Goal: Information Seeking & Learning: Learn about a topic

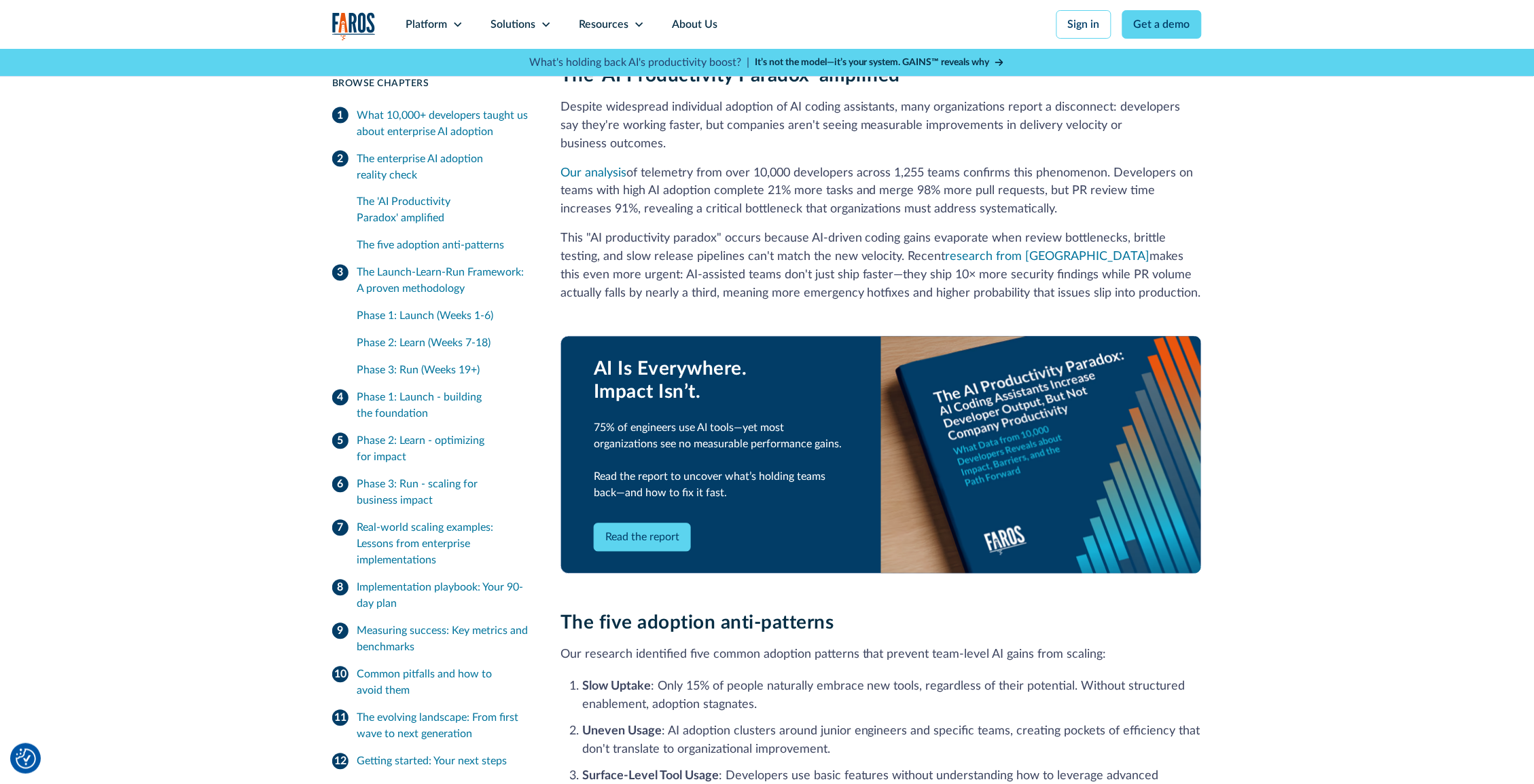
scroll to position [471, 0]
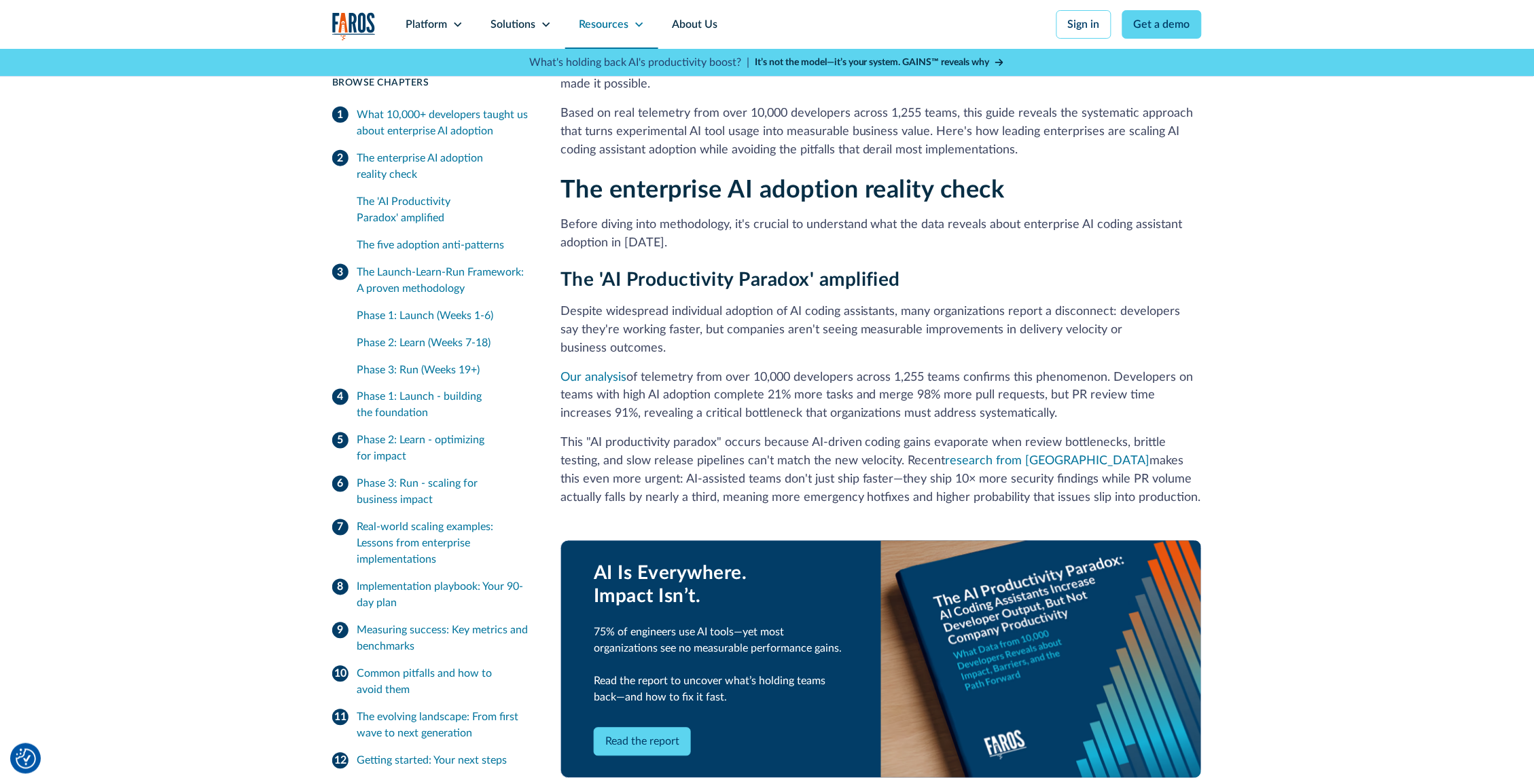
click at [641, 24] on icon at bounding box center [639, 24] width 11 height 11
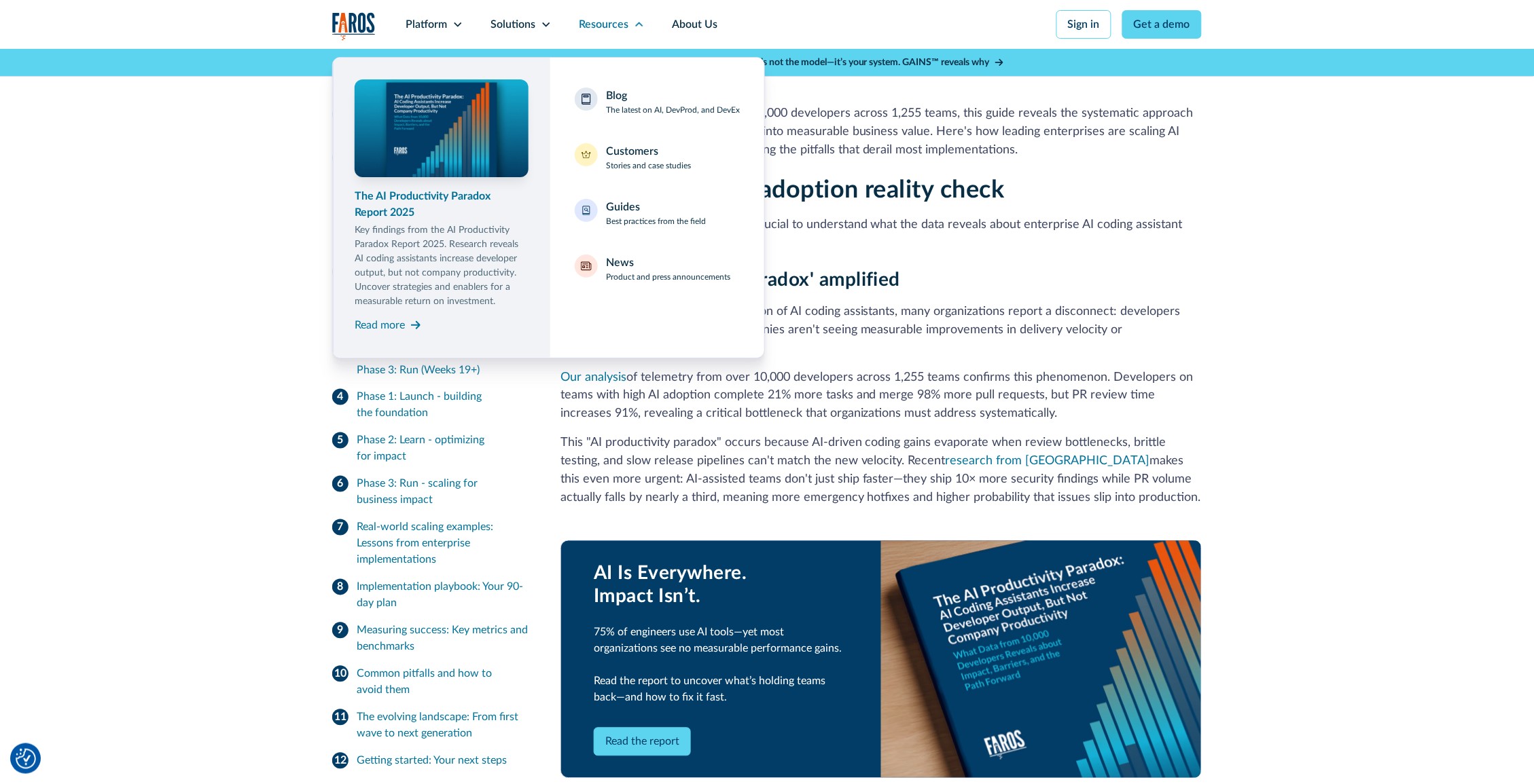
click at [479, 219] on div "The AI Productivity Paradox Report 2025" at bounding box center [442, 204] width 174 height 33
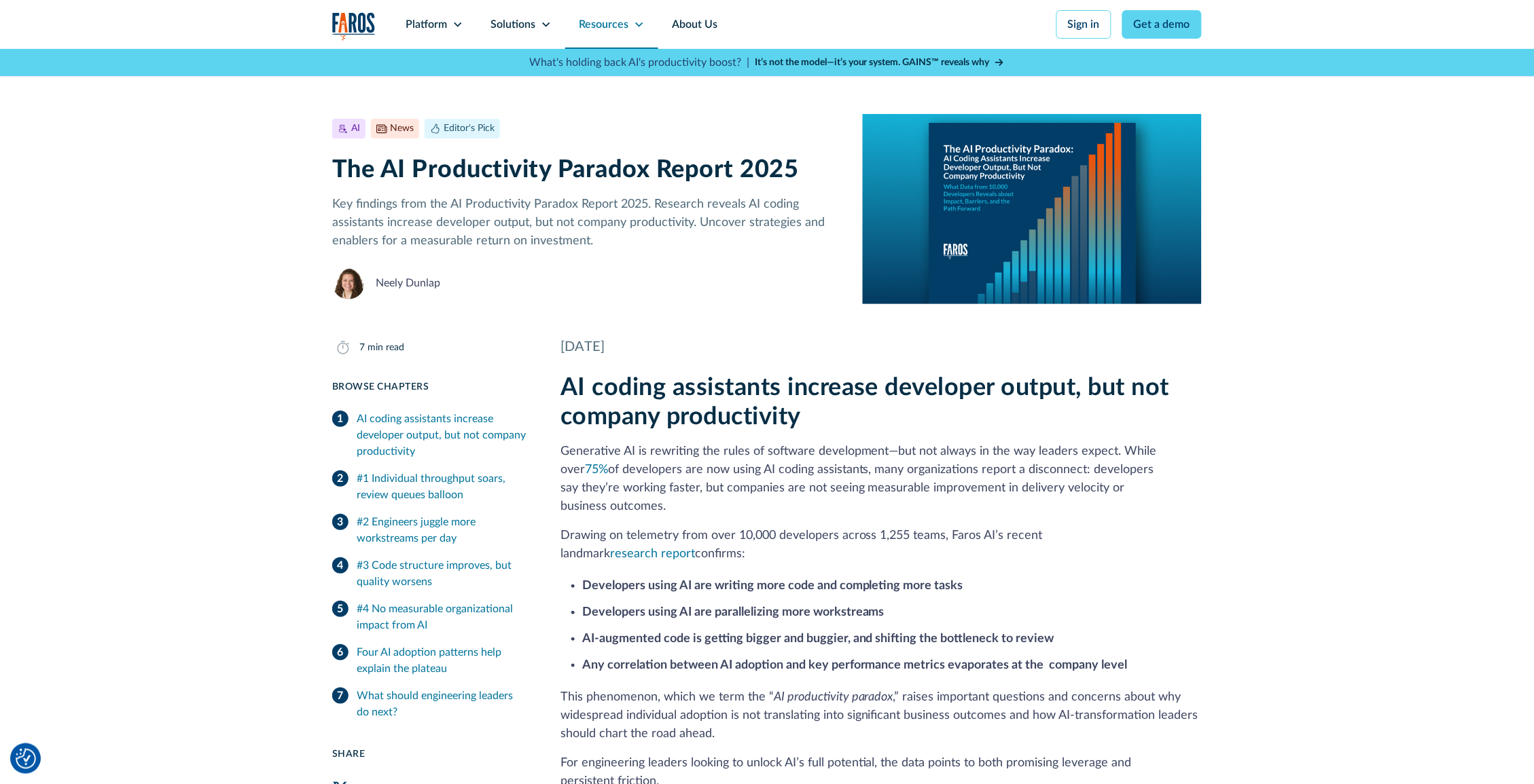
click at [641, 26] on icon at bounding box center [639, 24] width 11 height 11
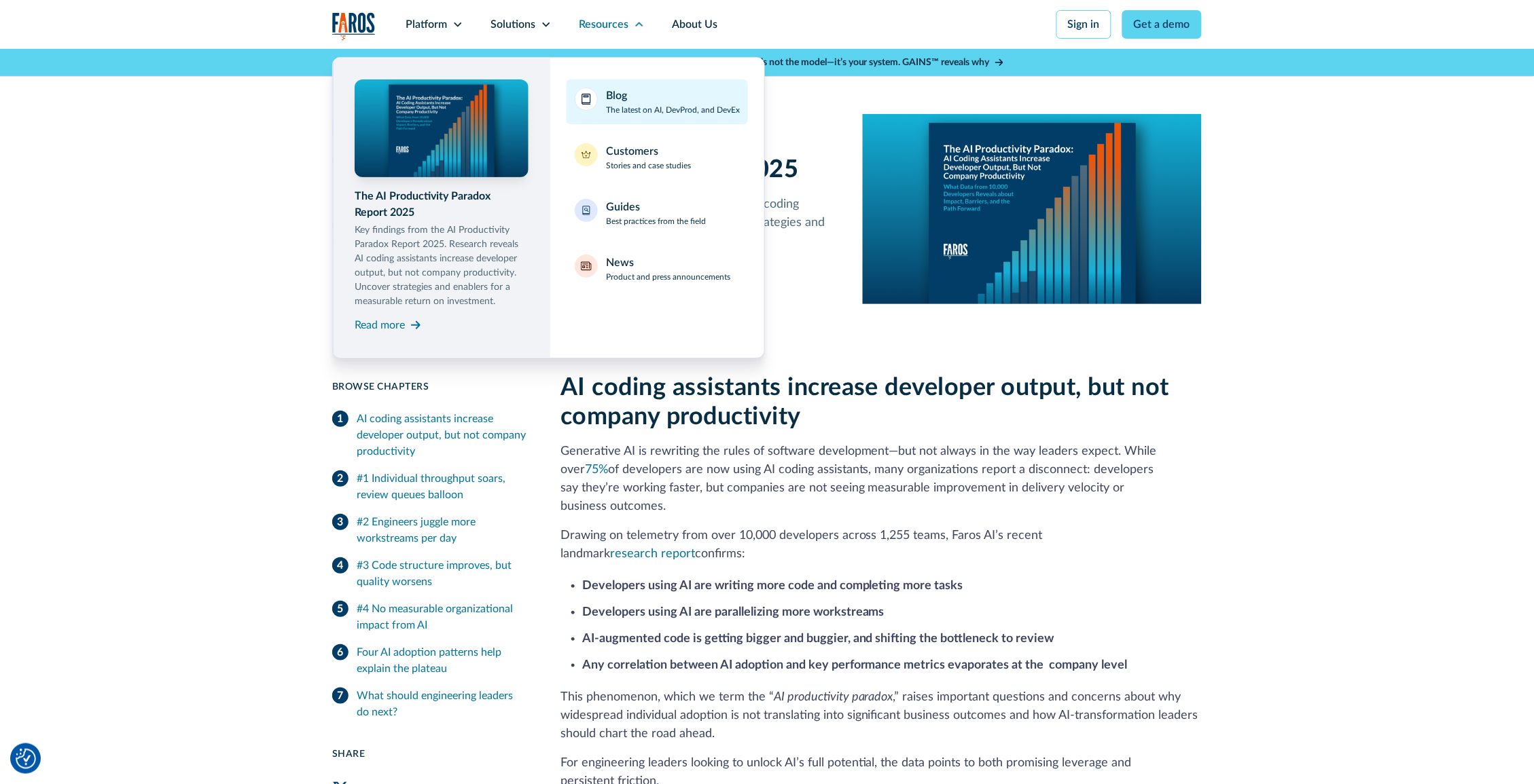
click at [608, 107] on p "The latest on AI, DevProd, and DevEx" at bounding box center [672, 110] width 134 height 13
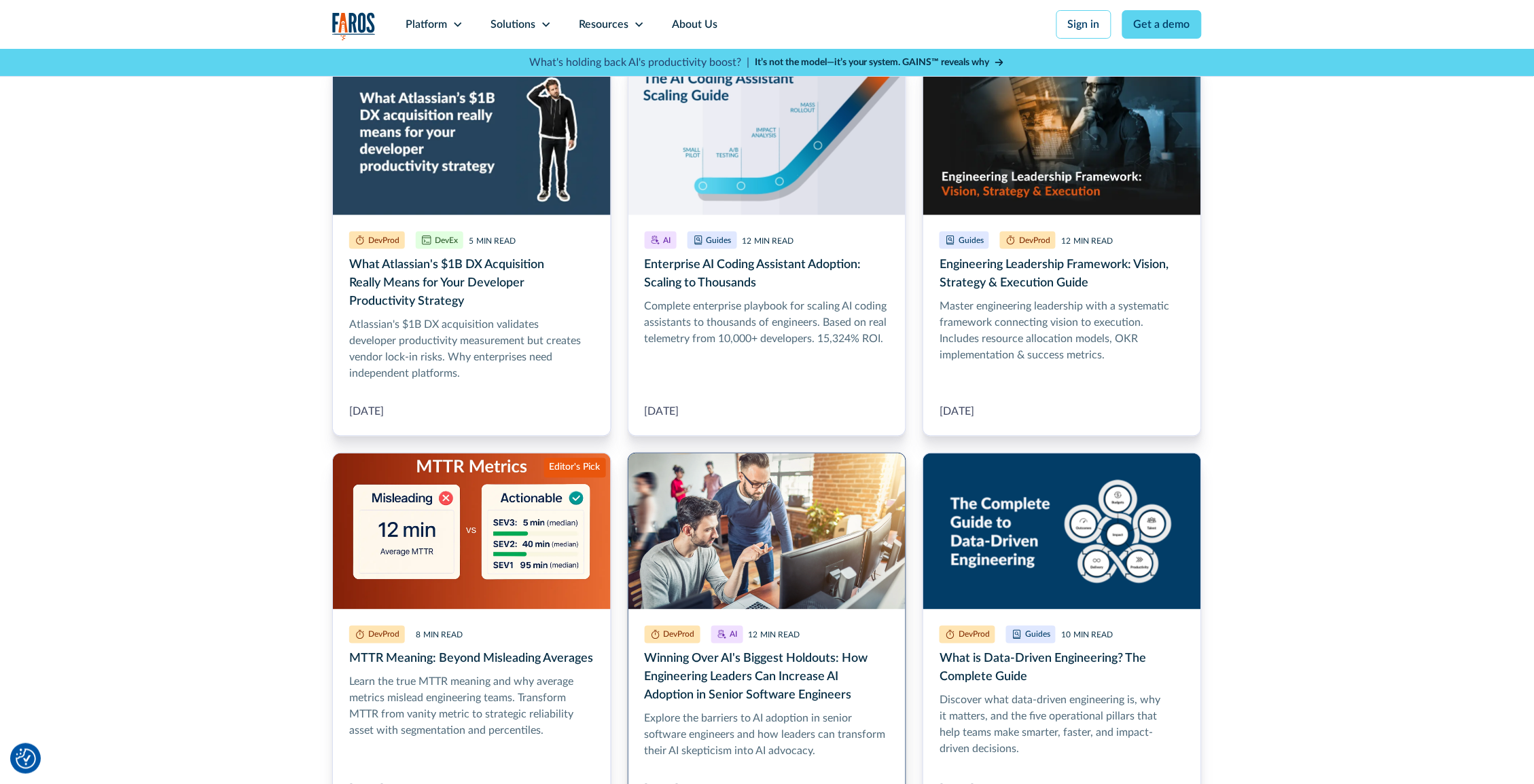
scroll to position [436, 0]
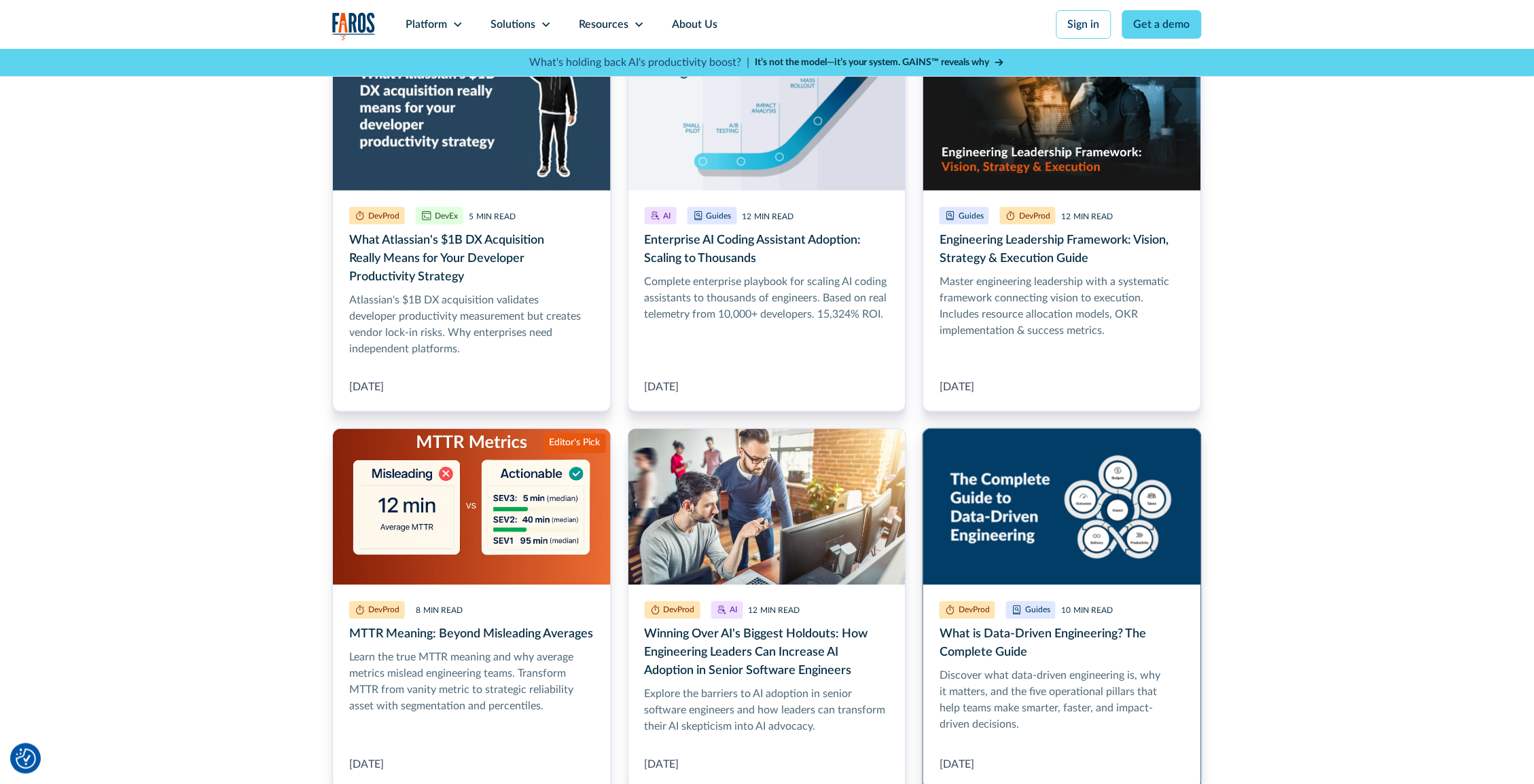
click at [979, 671] on link "What is Data-Driven Engineering? The Complete Guide" at bounding box center [1062, 609] width 279 height 362
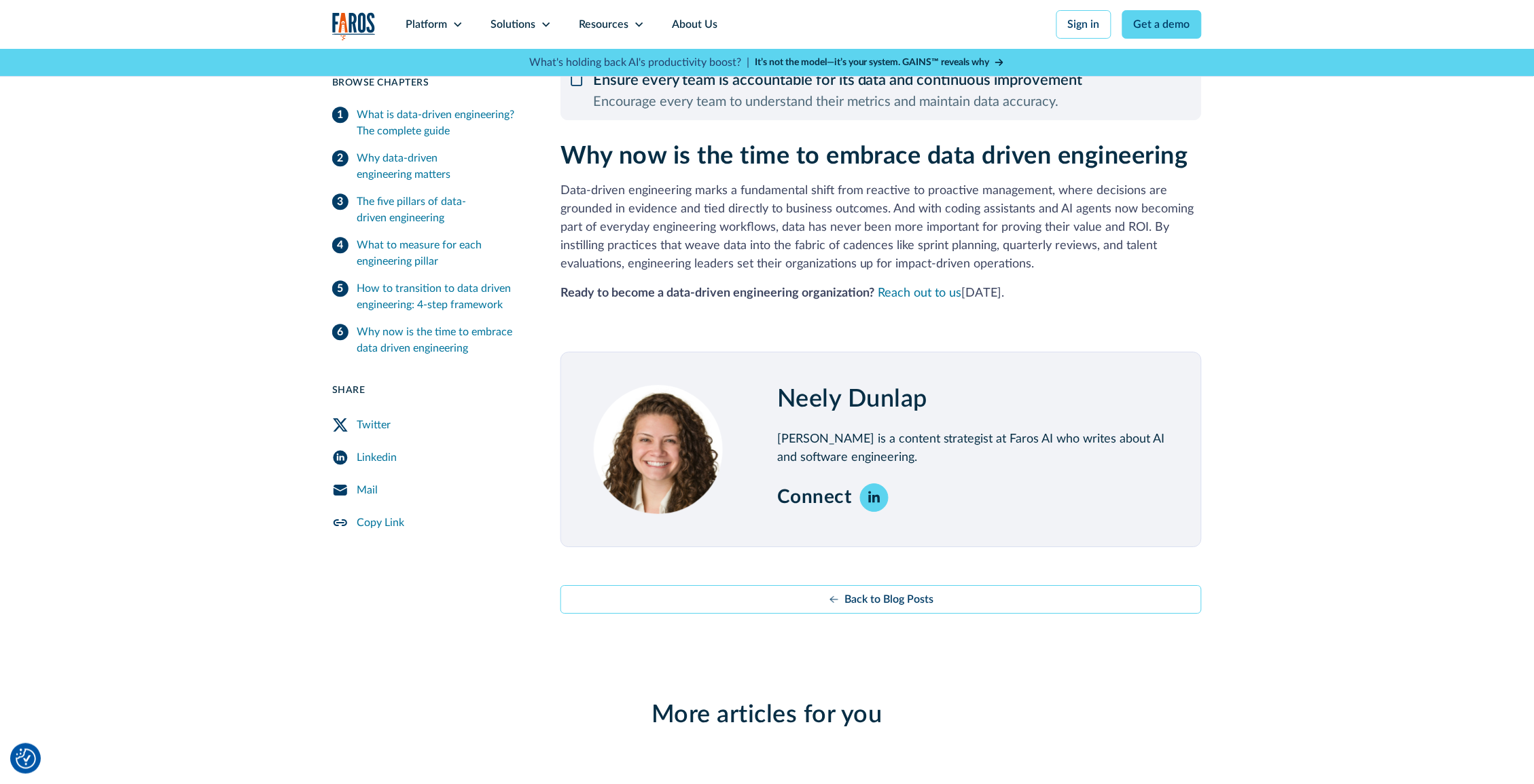
scroll to position [2674, 0]
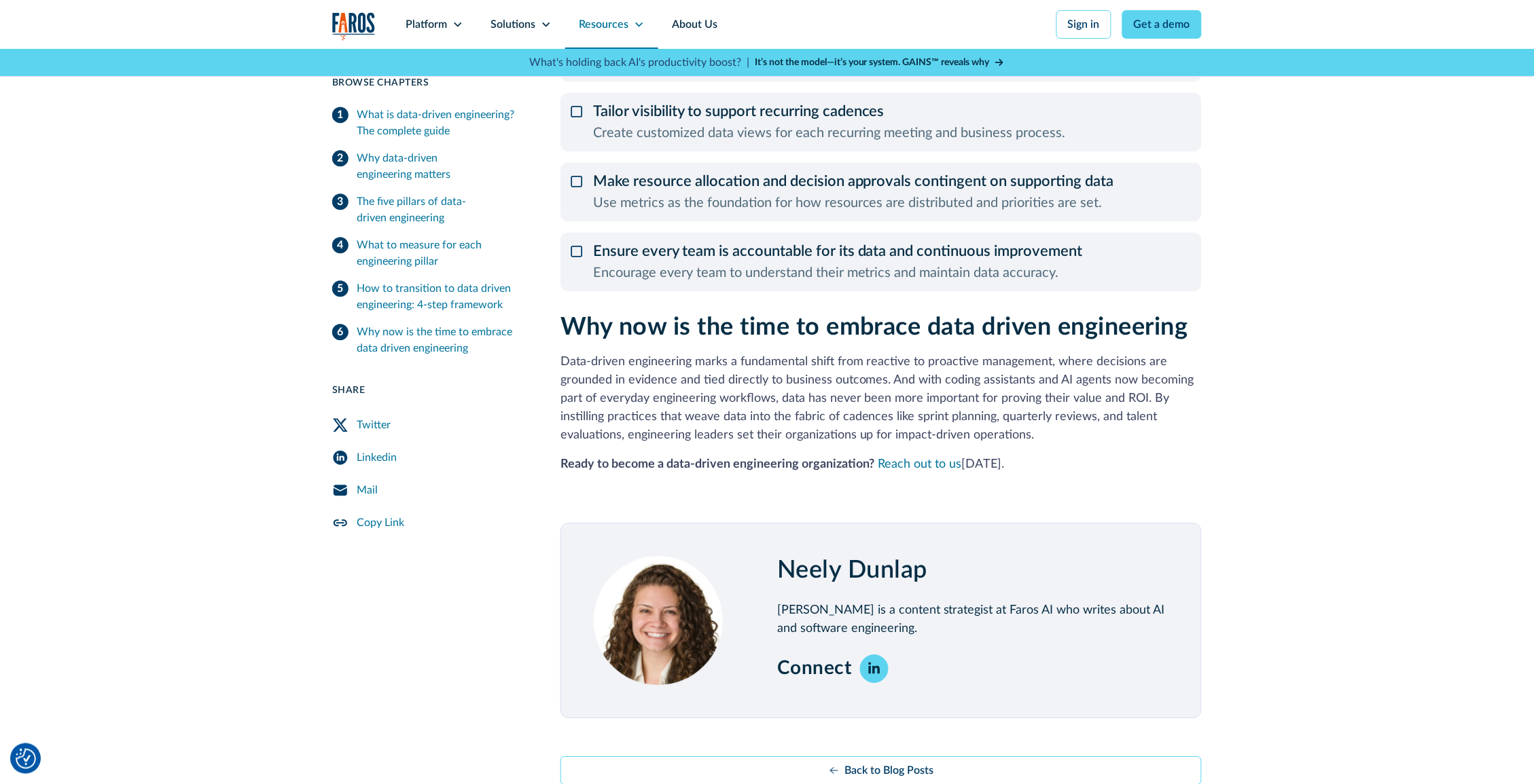
click at [618, 27] on div "Resources" at bounding box center [603, 24] width 49 height 16
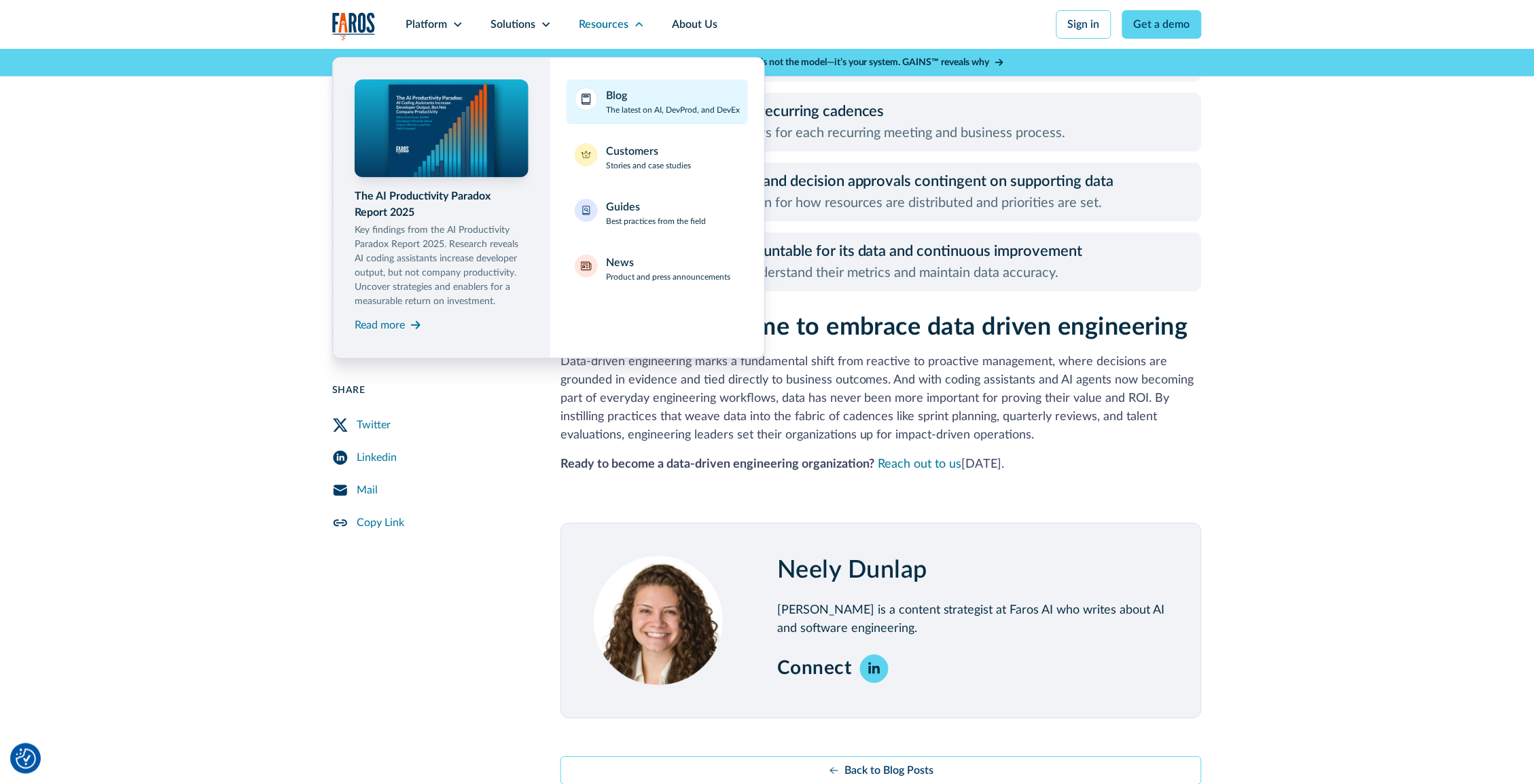
click at [645, 110] on p "The latest on AI, DevProd, and DevEx" at bounding box center [672, 110] width 134 height 13
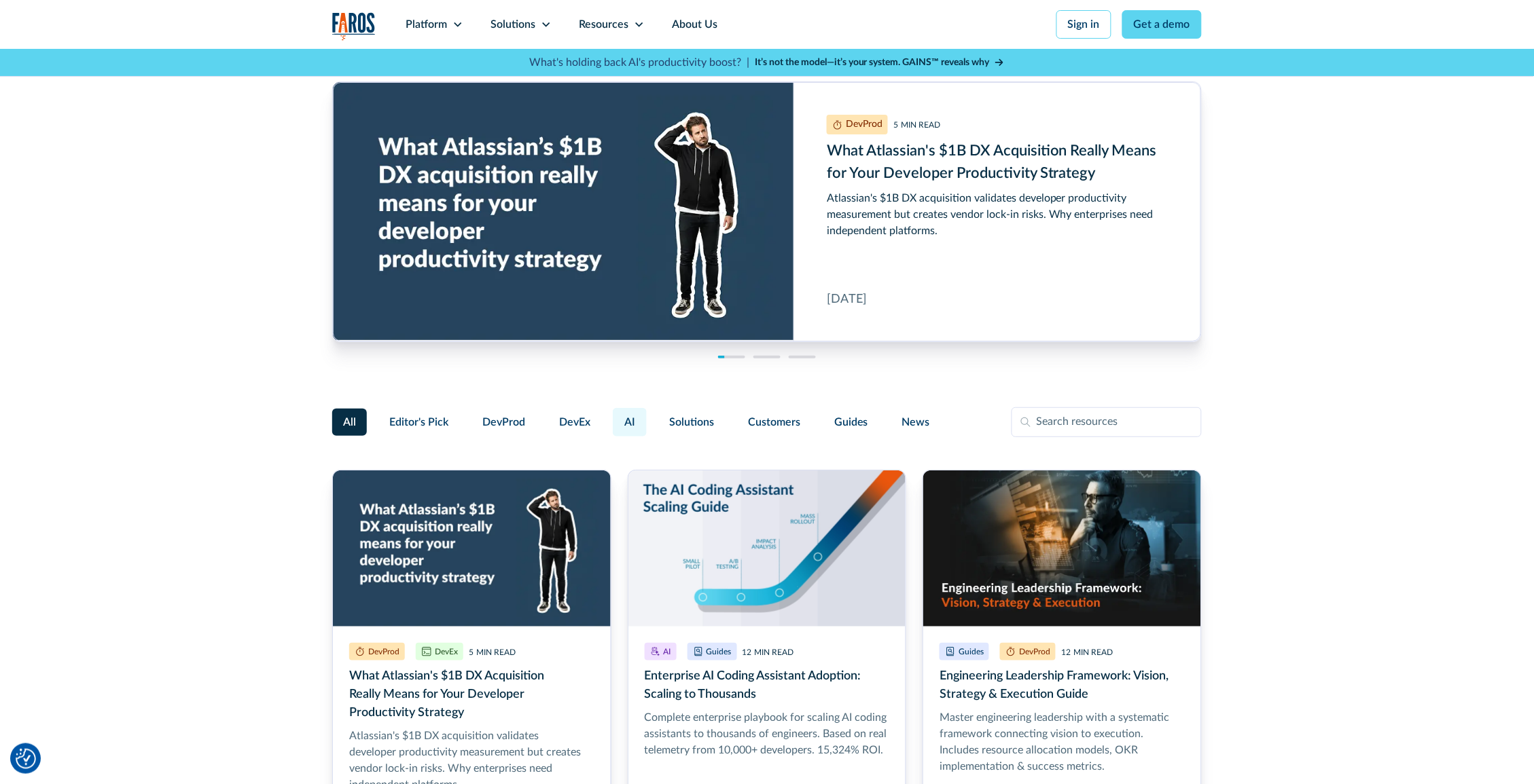
click at [626, 425] on span "AI" at bounding box center [630, 422] width 11 height 16
click at [610, 416] on input "AI" at bounding box center [610, 416] width 0 height 0
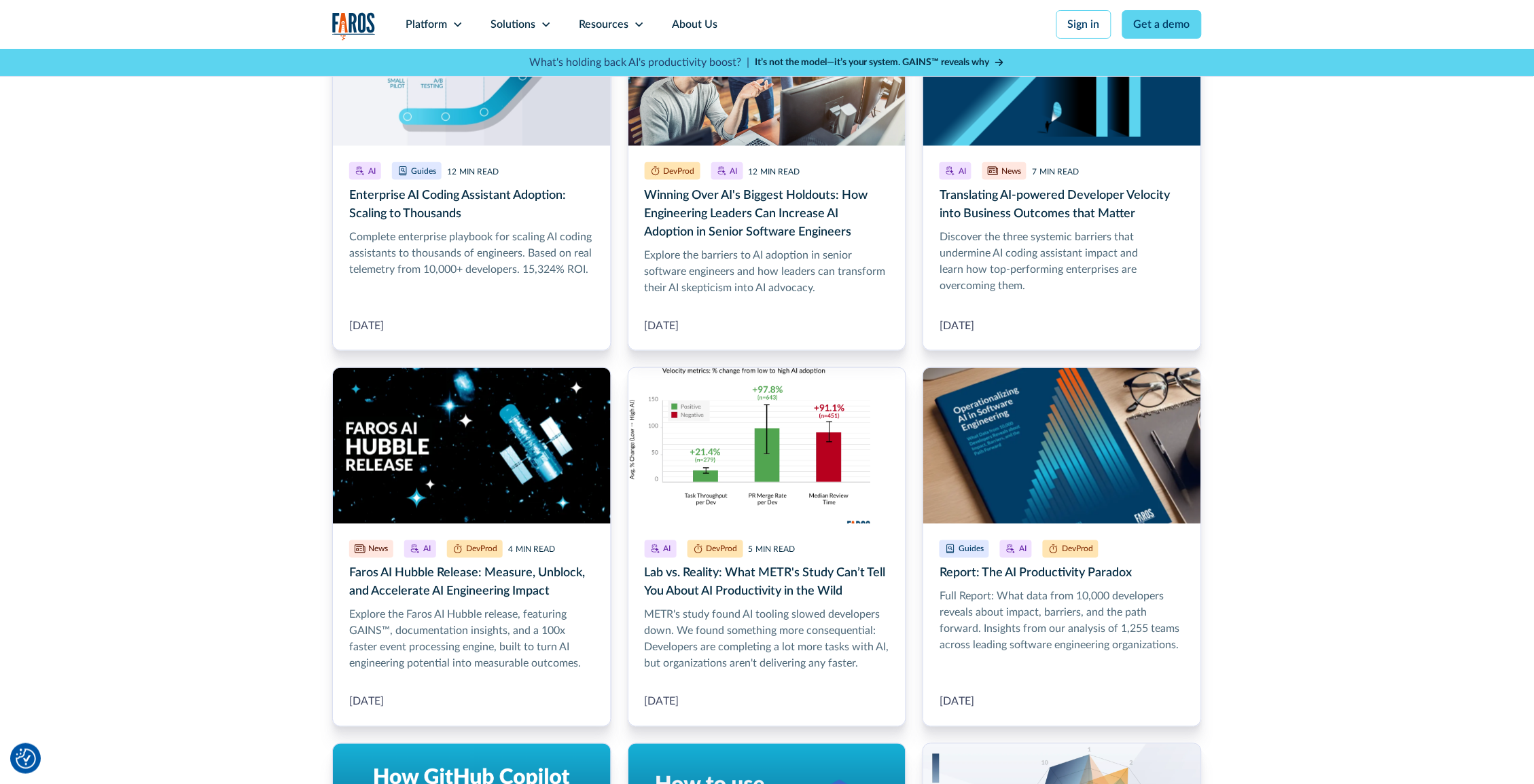
scroll to position [493, 0]
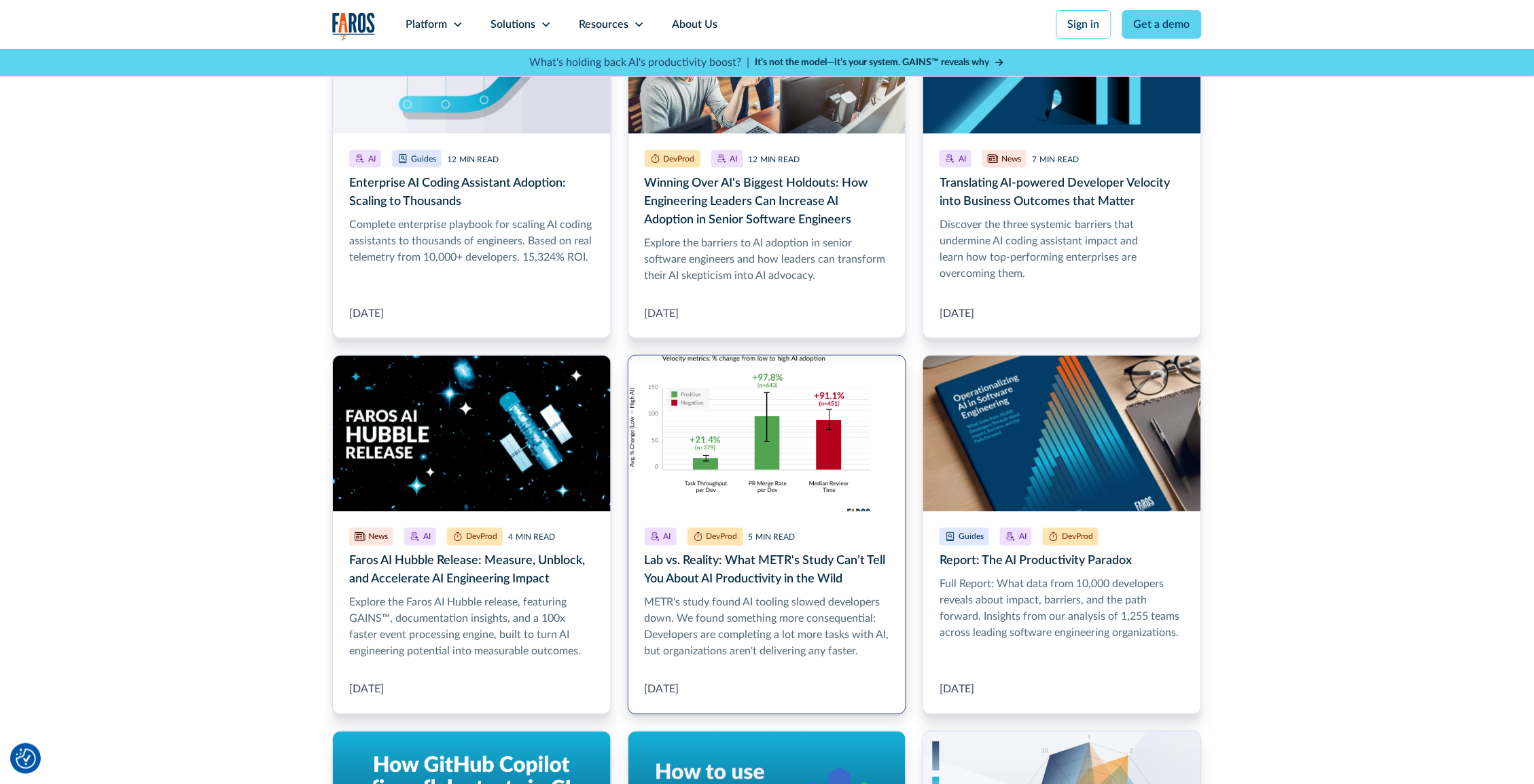
click at [762, 623] on link "Lab vs. Reality: What METR's Study Can’t Tell You About AI Productivity in the …" at bounding box center [767, 535] width 279 height 360
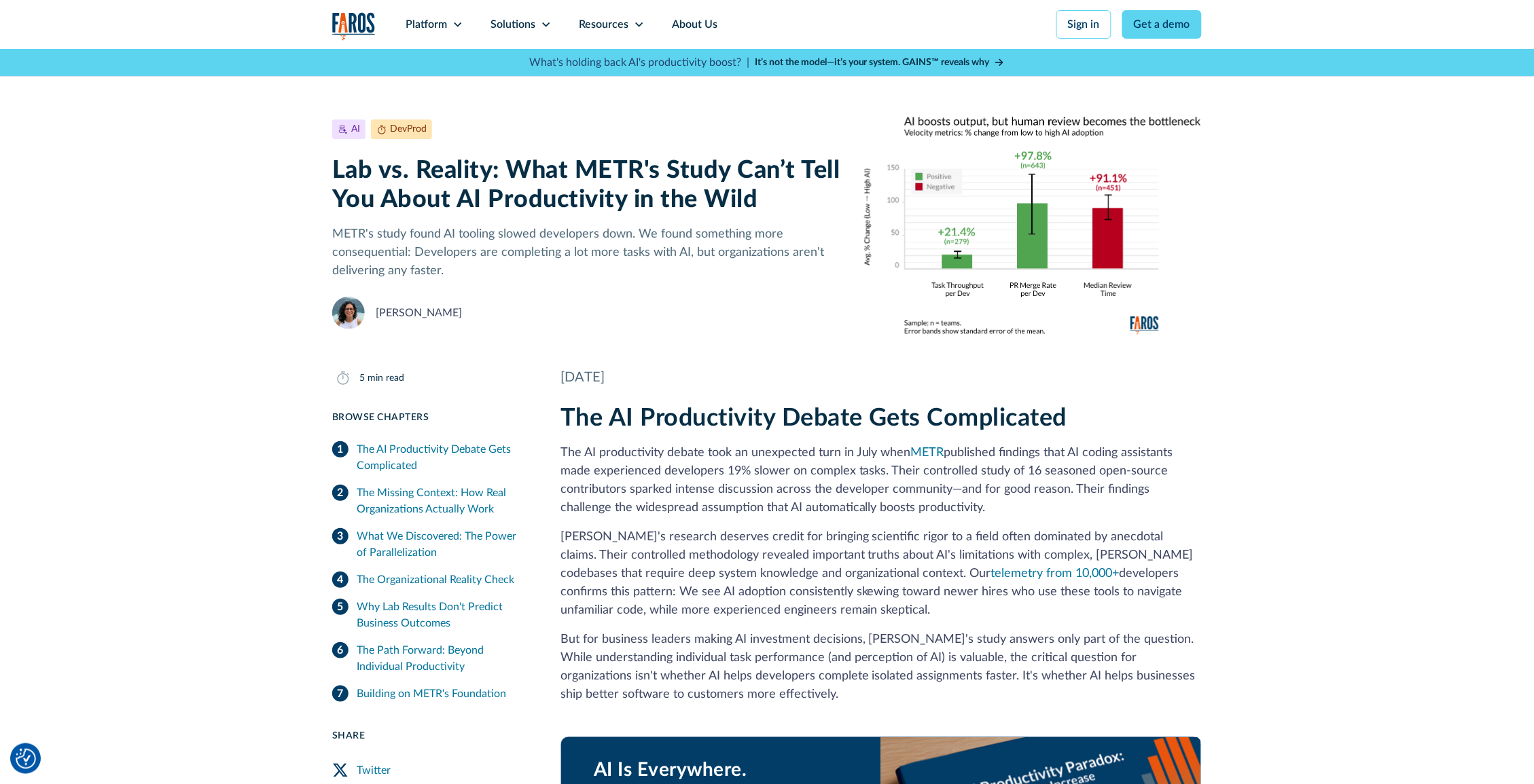
click at [697, 422] on h2 "The AI Productivity Debate Gets Complicated" at bounding box center [881, 418] width 641 height 29
click at [642, 26] on icon at bounding box center [639, 24] width 11 height 11
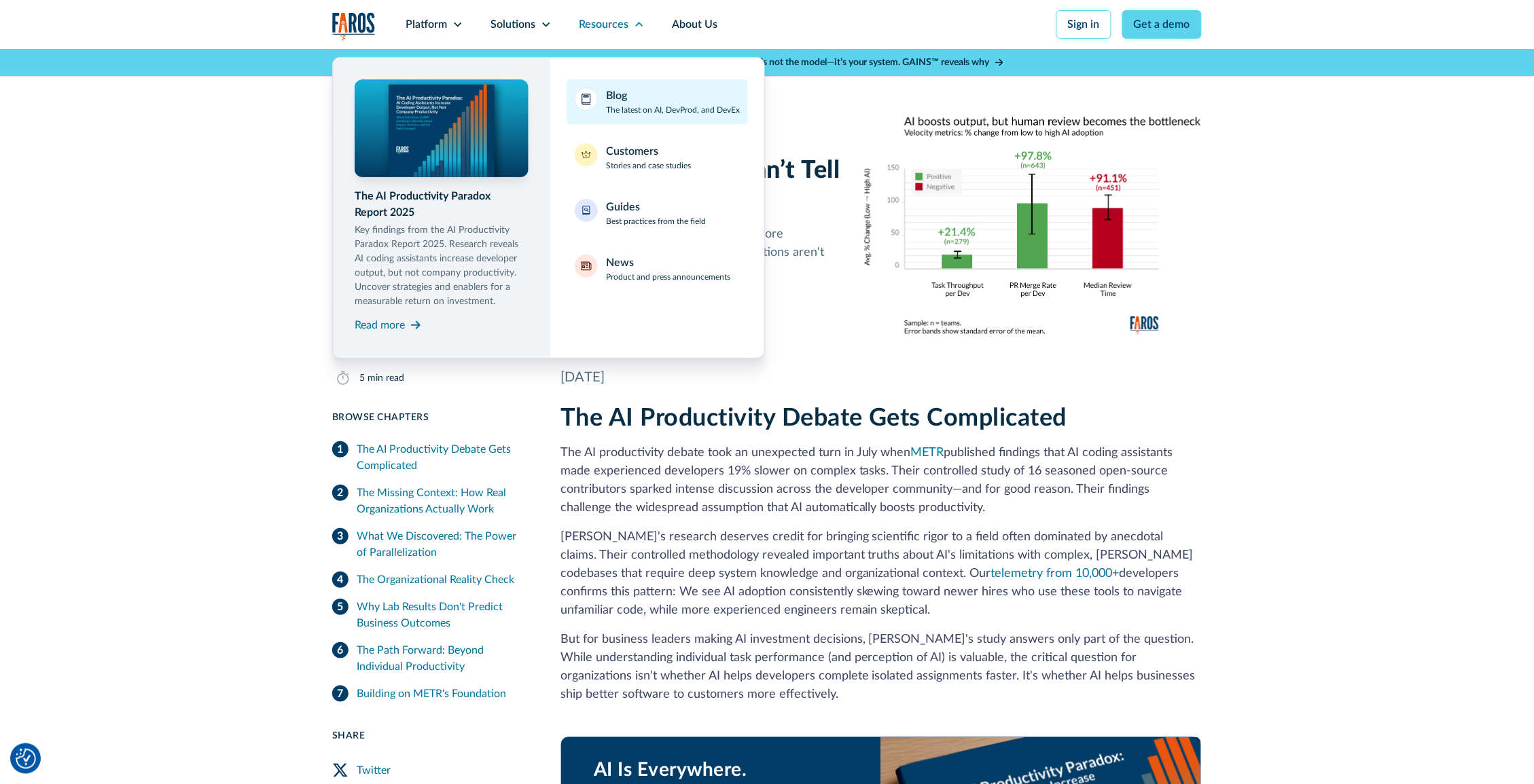
click at [639, 88] on div "Blog The latest on AI, DevProd, and DevEx" at bounding box center [672, 102] width 134 height 28
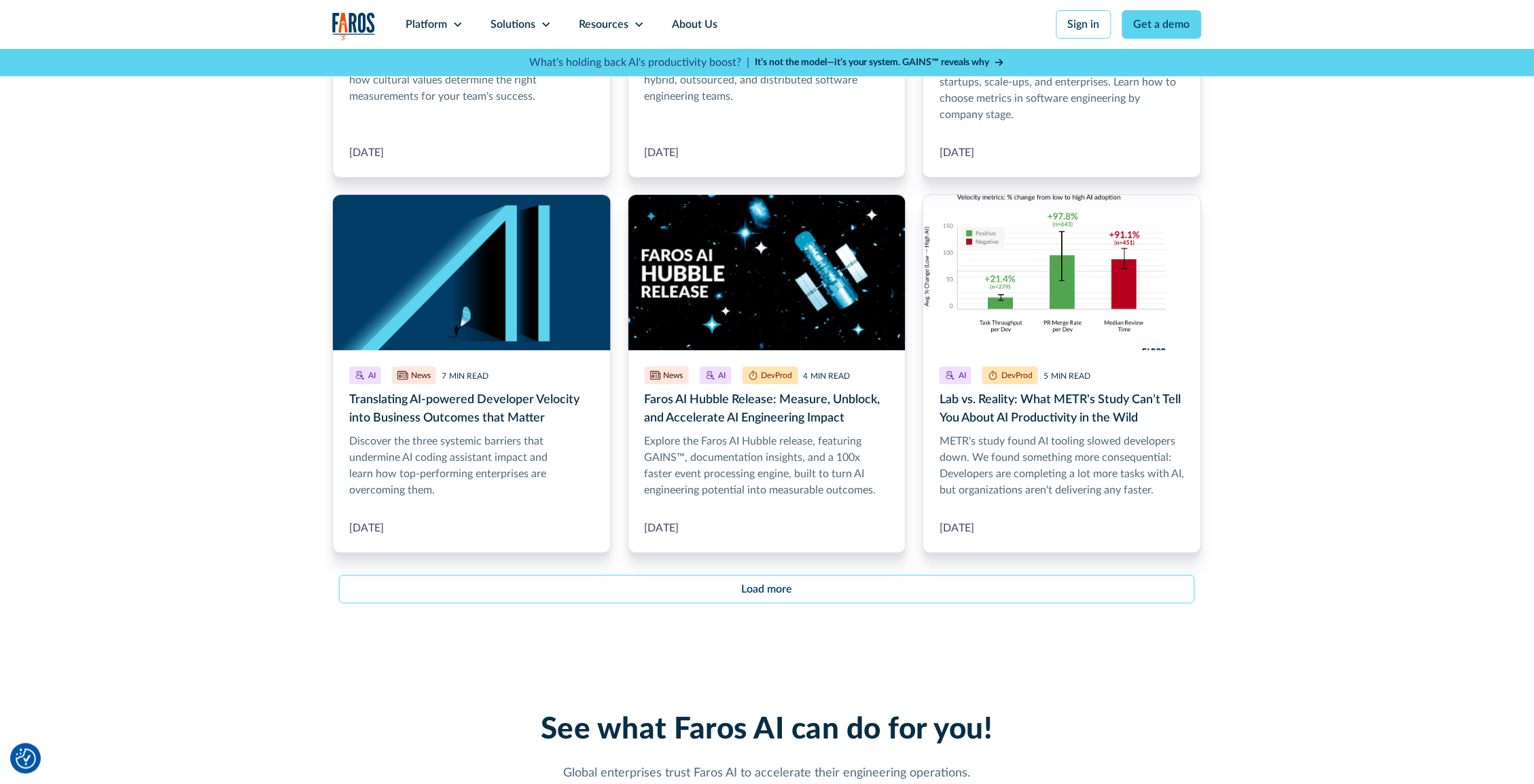
scroll to position [1529, 0]
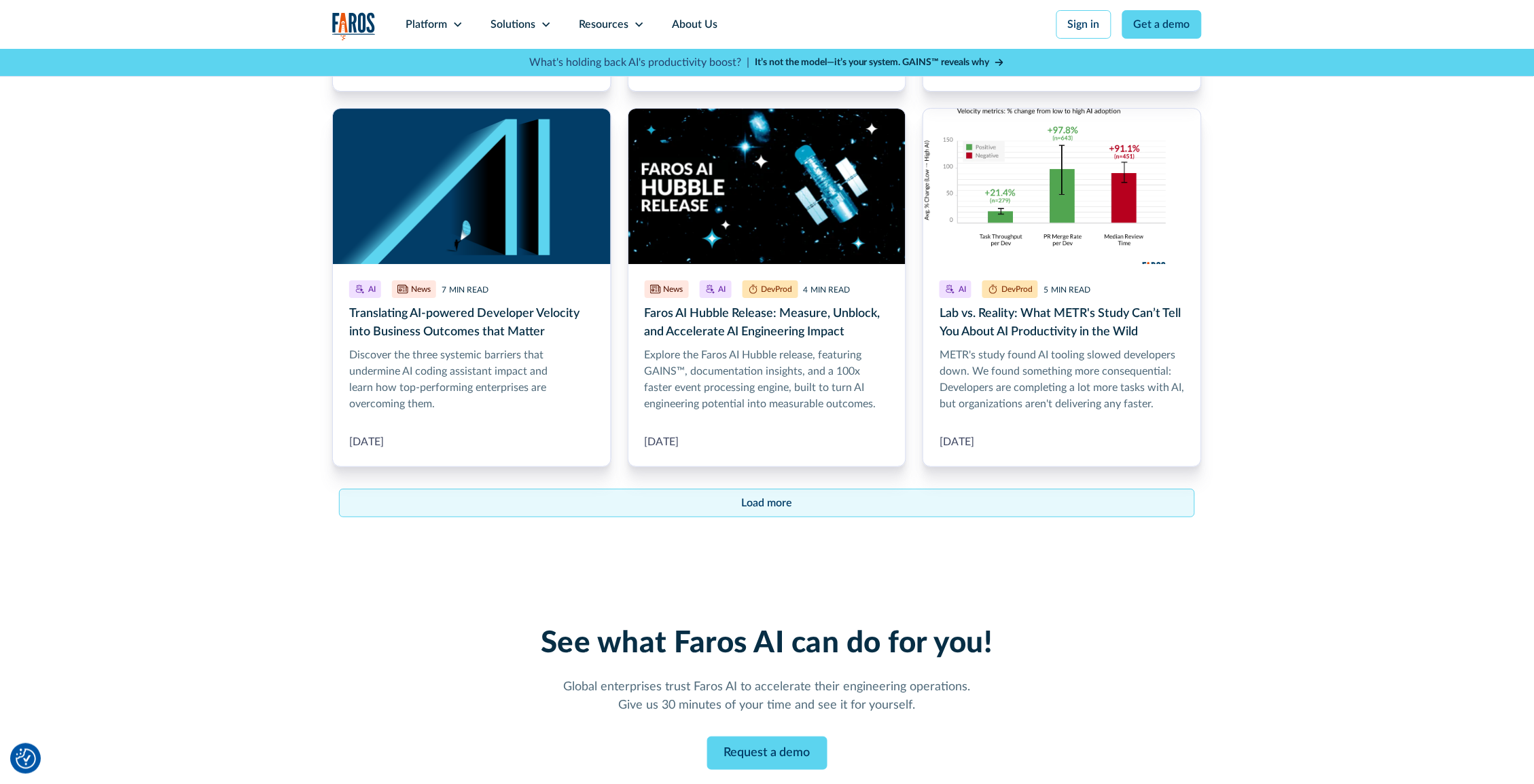
click at [735, 509] on link "Load more" at bounding box center [767, 503] width 856 height 28
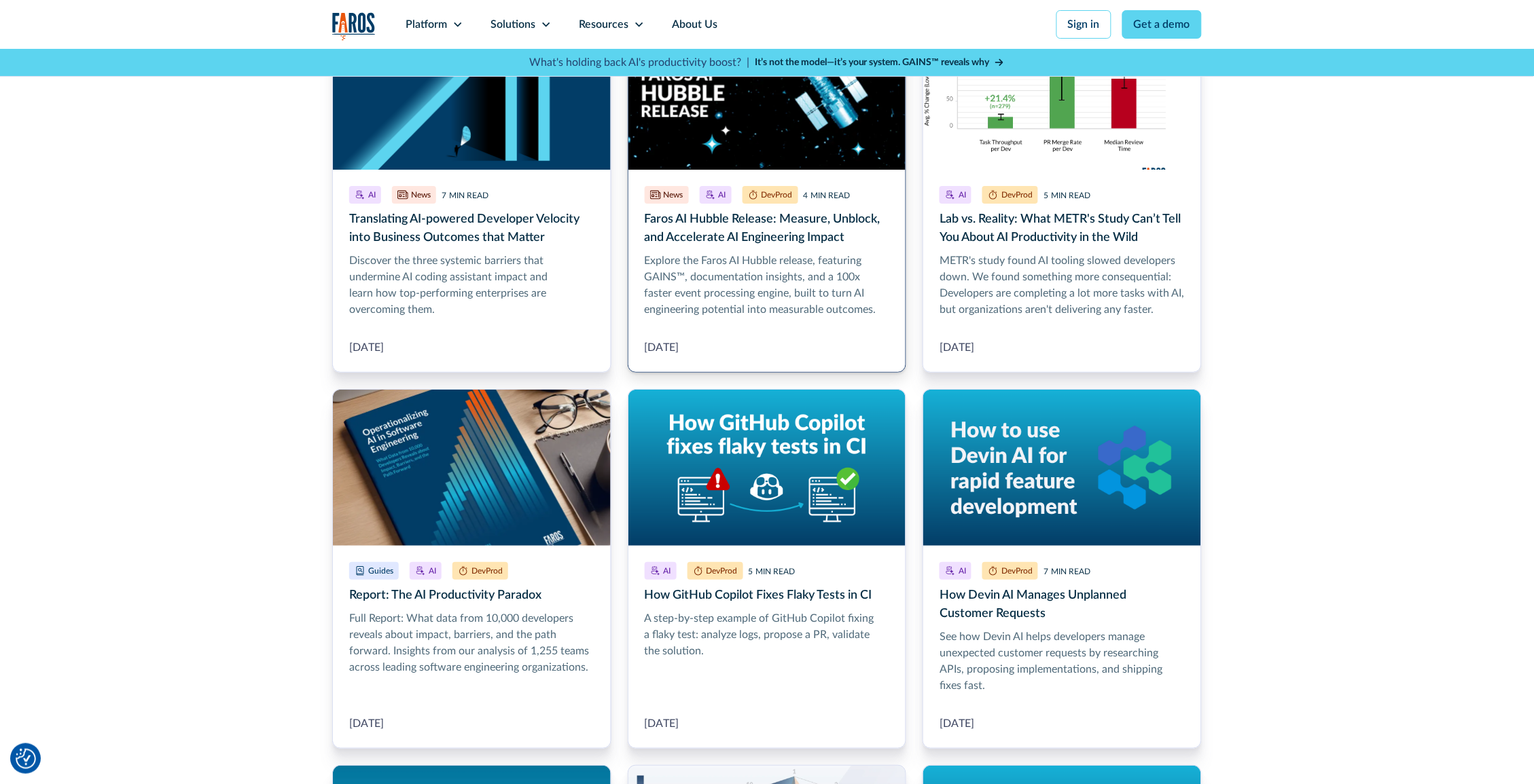
scroll to position [1625, 0]
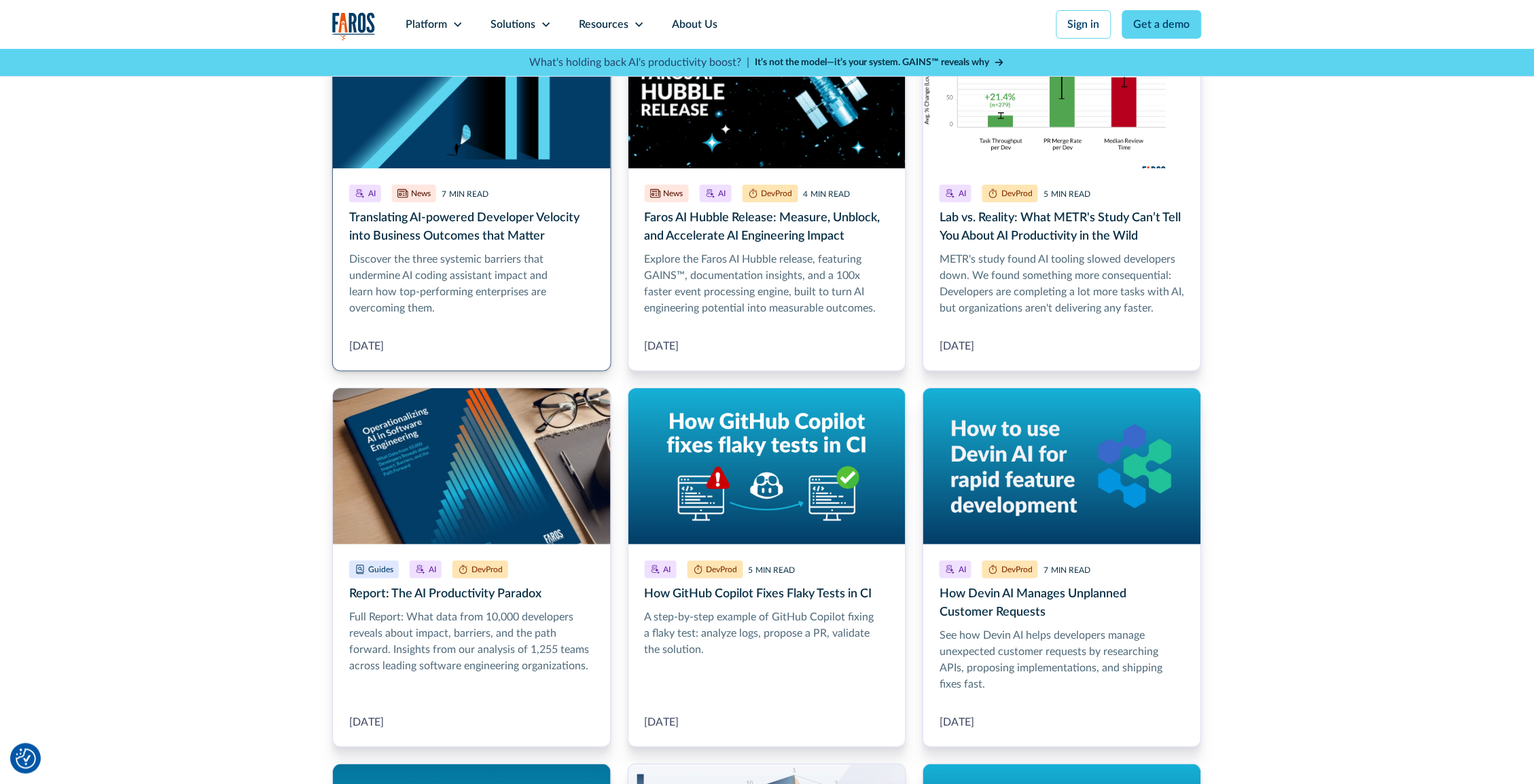
click at [527, 265] on link "Translating AI-powered Developer Velocity into Business Outcomes that Matter" at bounding box center [472, 193] width 279 height 360
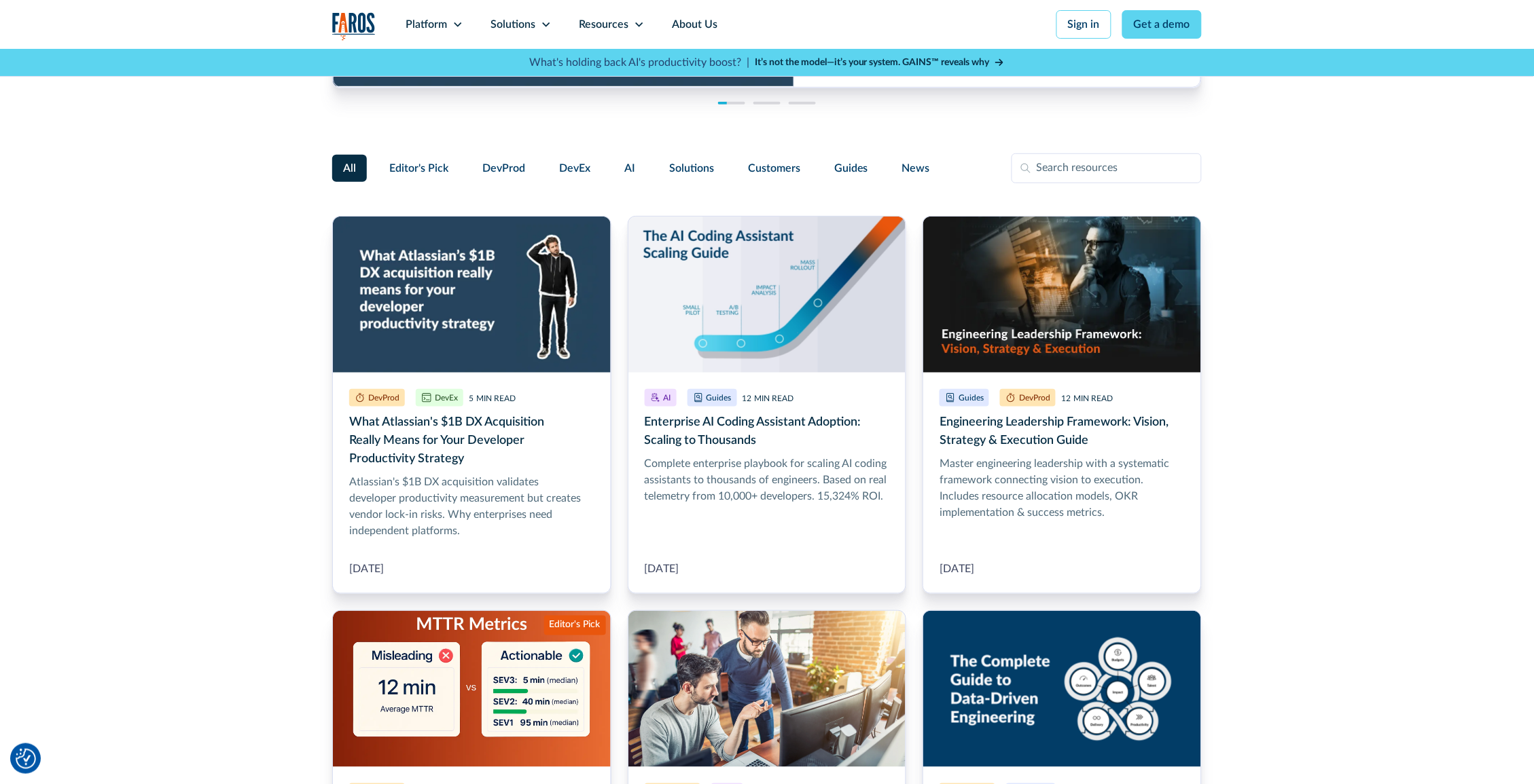
scroll to position [413, 0]
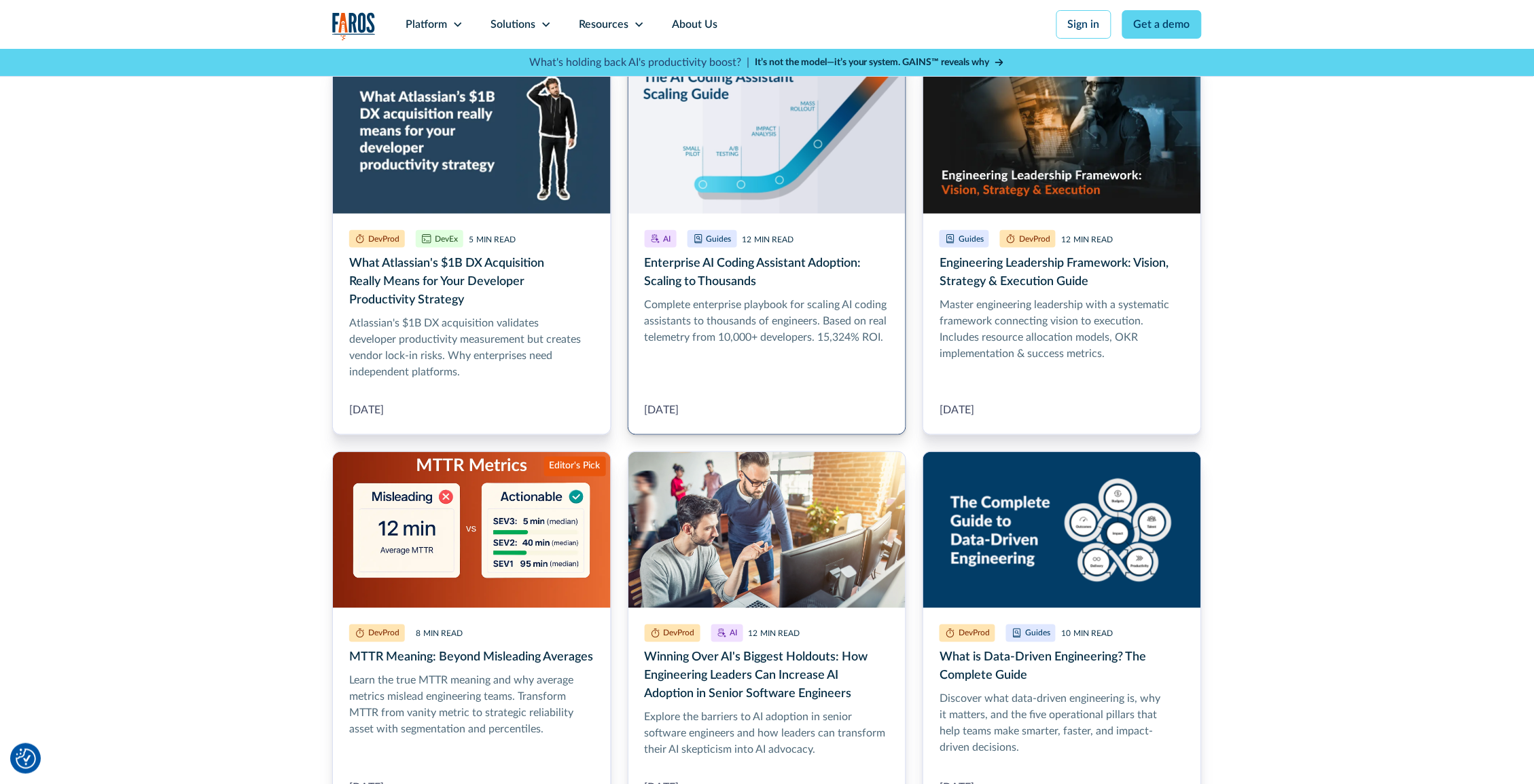
click at [746, 323] on link "Enterprise AI Coding Assistant Adoption: Scaling to Thousands" at bounding box center [767, 246] width 279 height 378
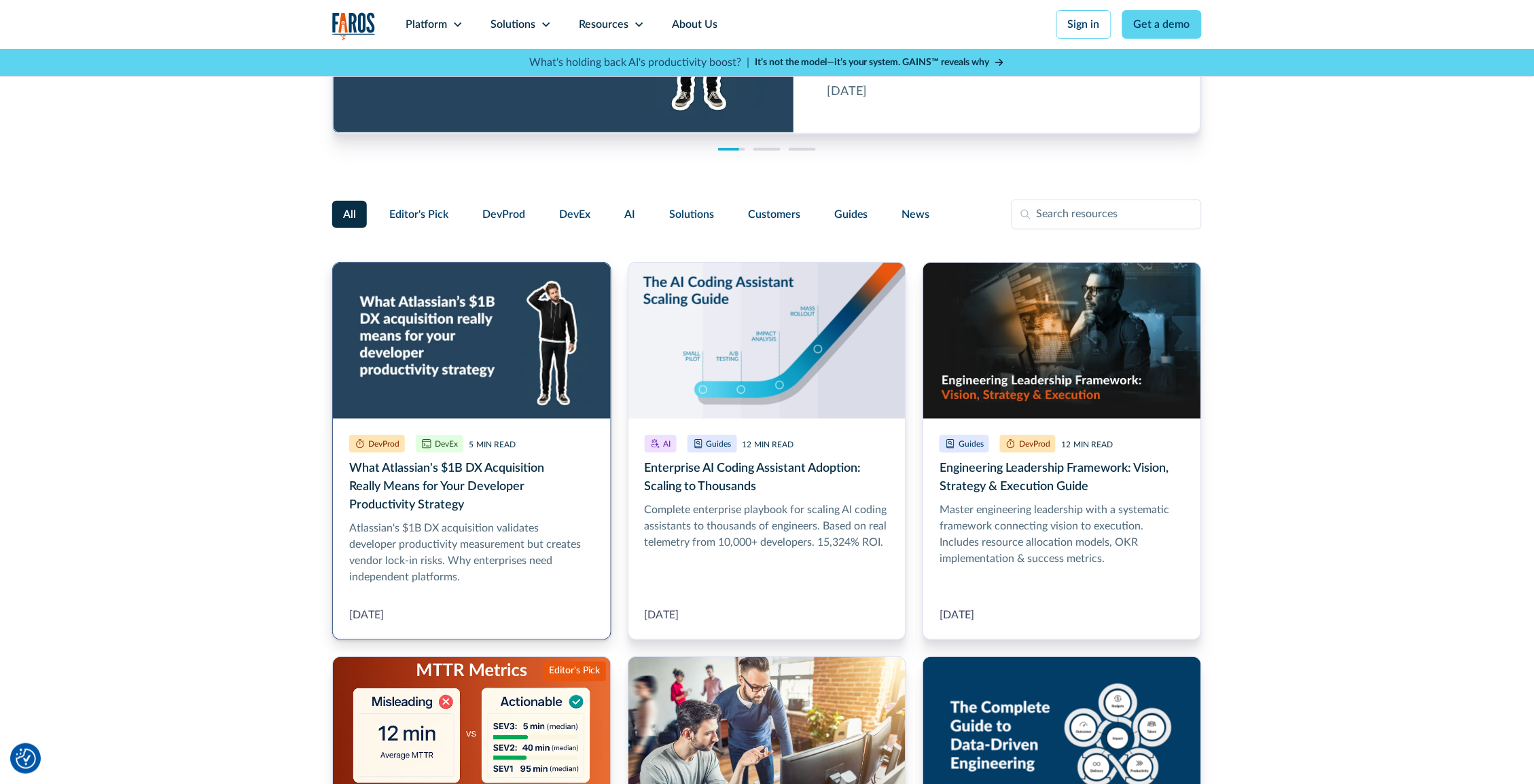
scroll to position [104, 0]
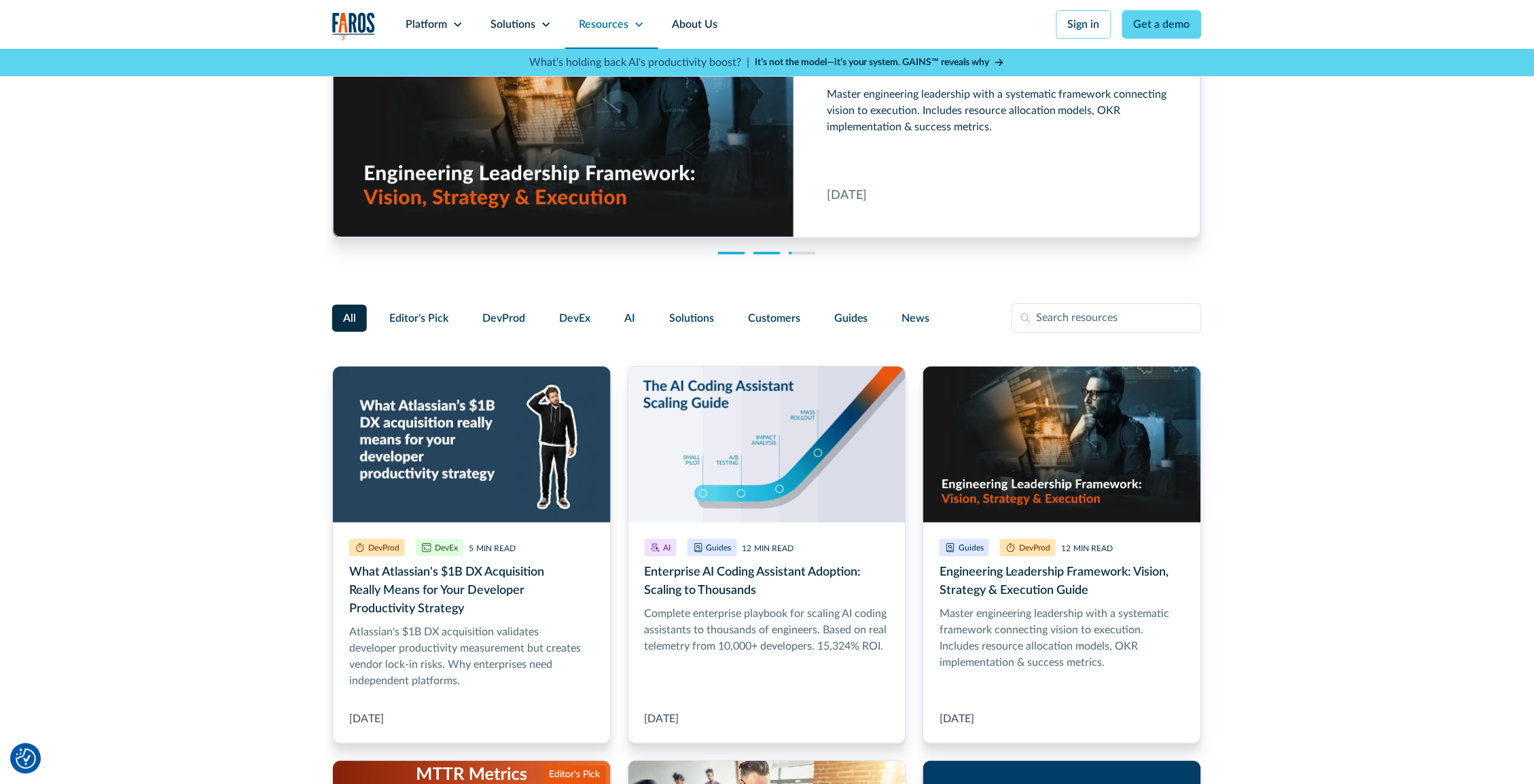
click at [631, 24] on div "Resources" at bounding box center [611, 24] width 93 height 49
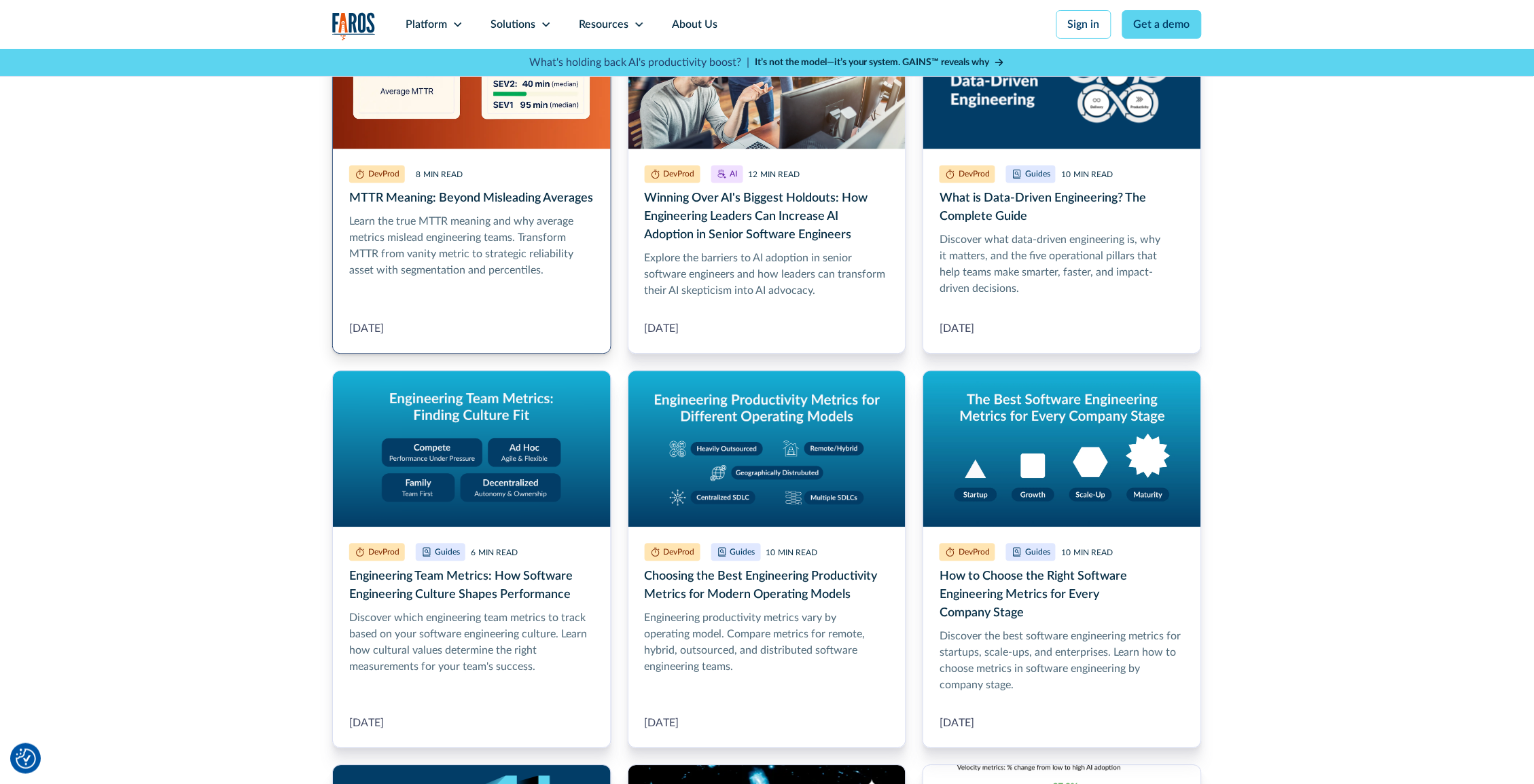
scroll to position [873, 0]
click at [511, 255] on link "MTTR Meaning: Beyond Misleading Averages" at bounding box center [472, 172] width 279 height 362
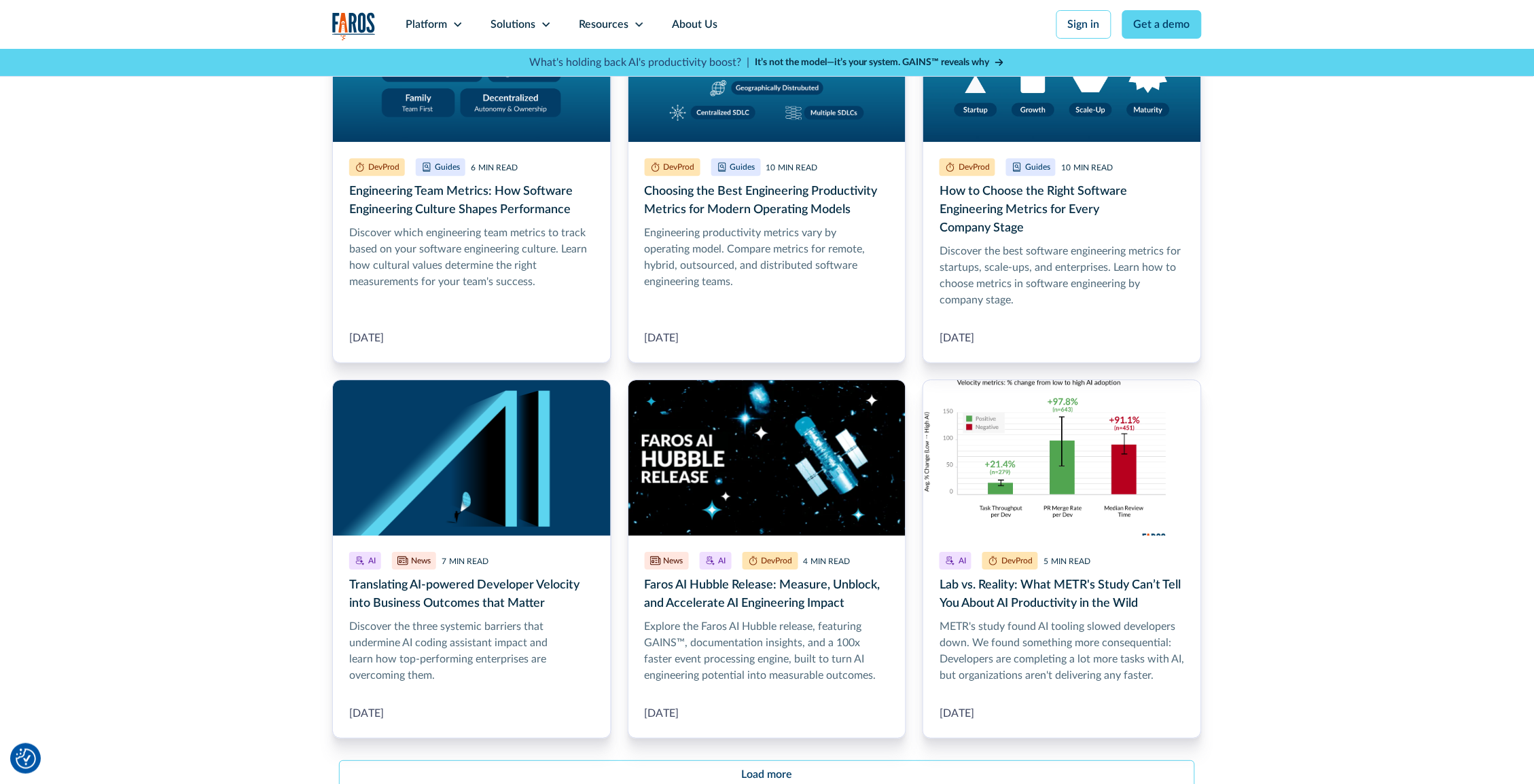
scroll to position [1435, 0]
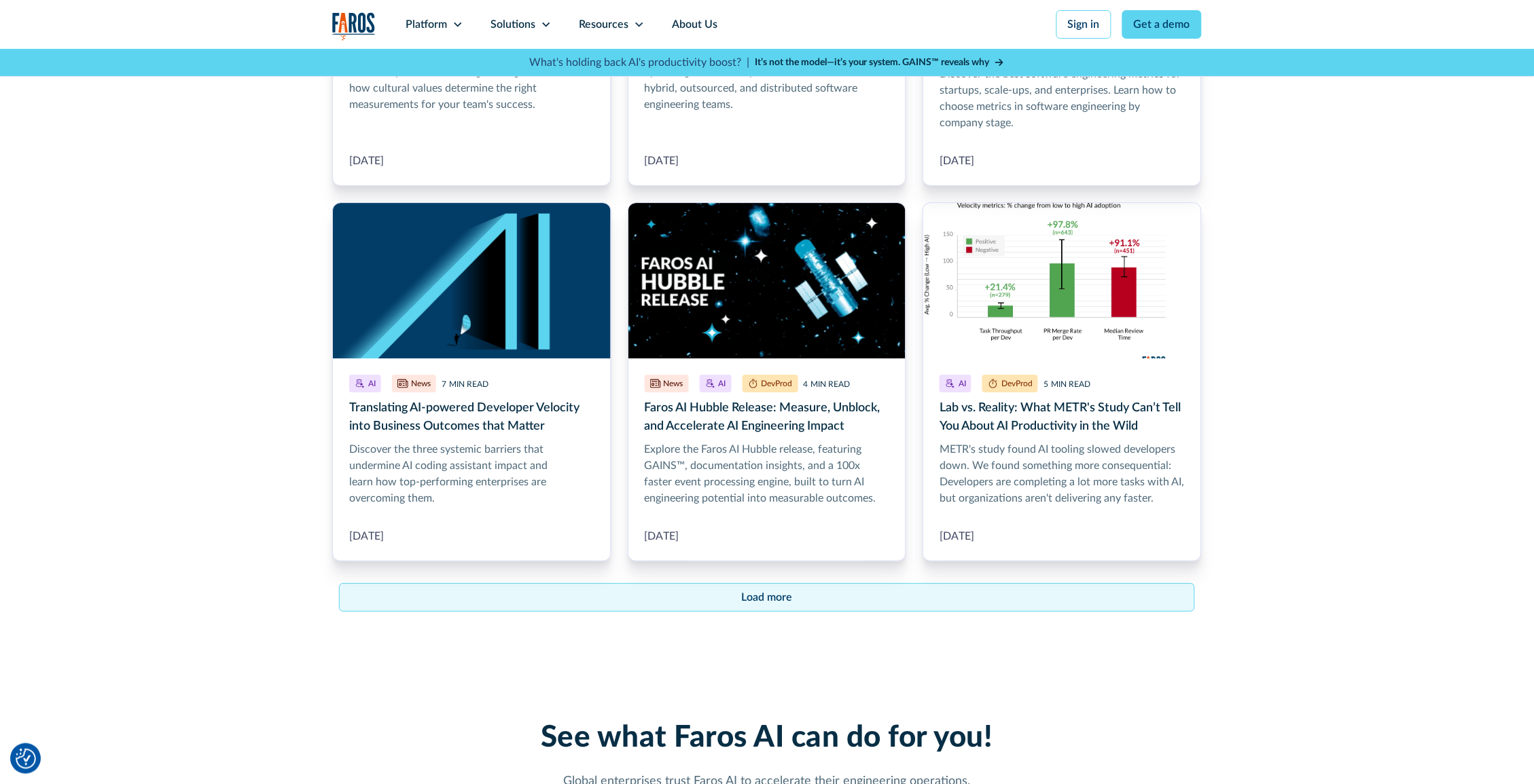
click at [701, 598] on link "Load more" at bounding box center [767, 598] width 856 height 28
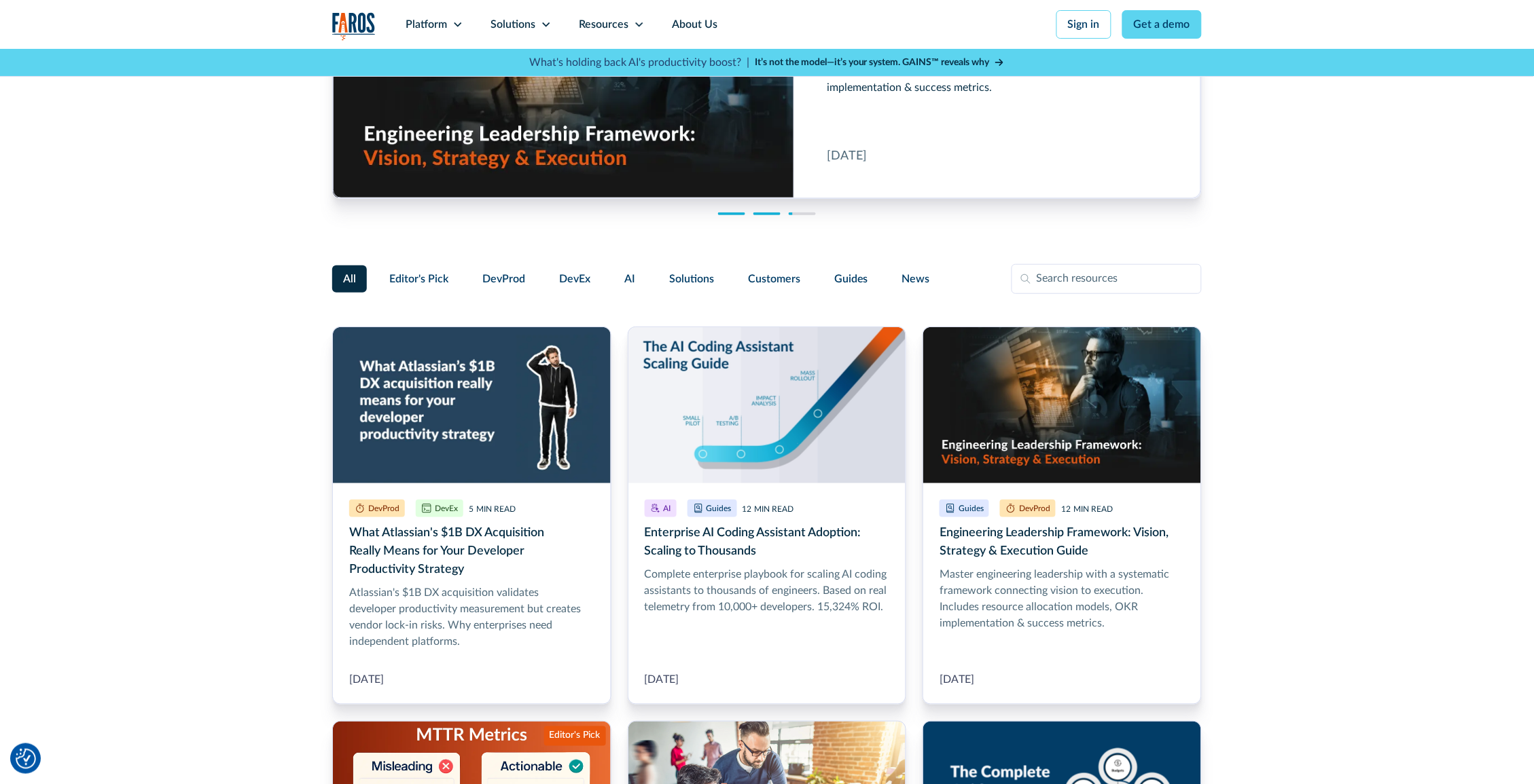
scroll to position [0, 0]
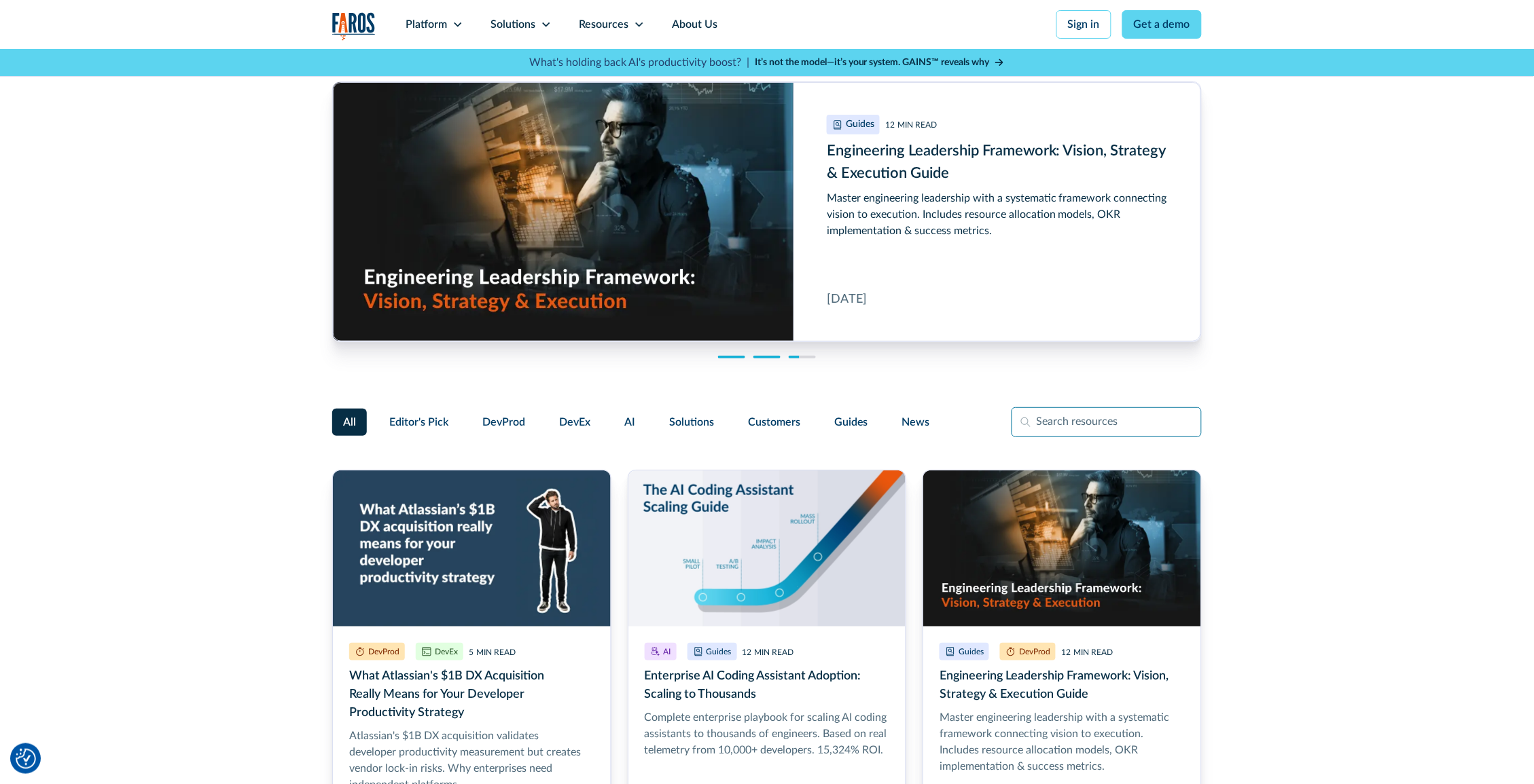
click at [1122, 414] on input "Filter Form" at bounding box center [1106, 422] width 190 height 30
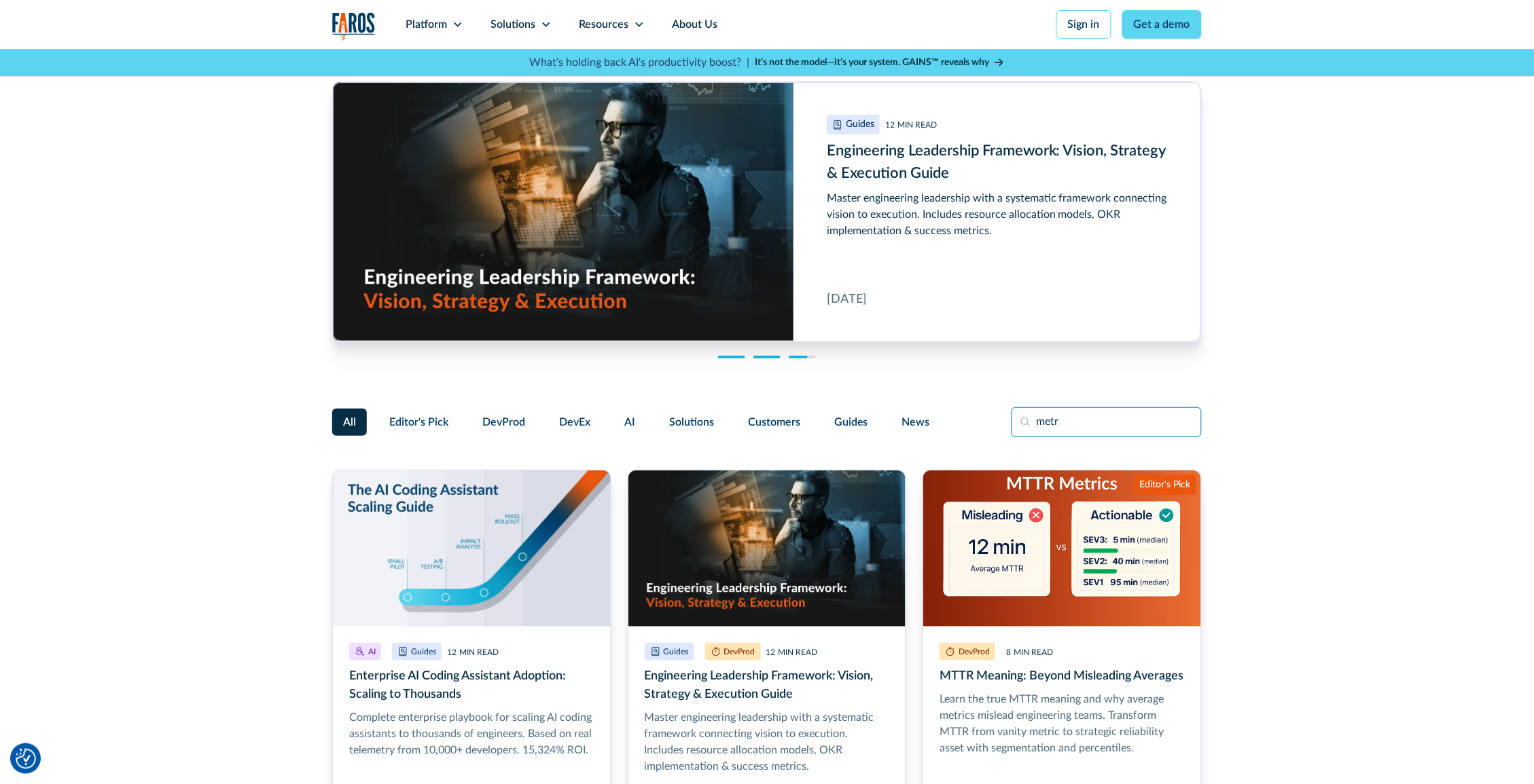
type input "metr"
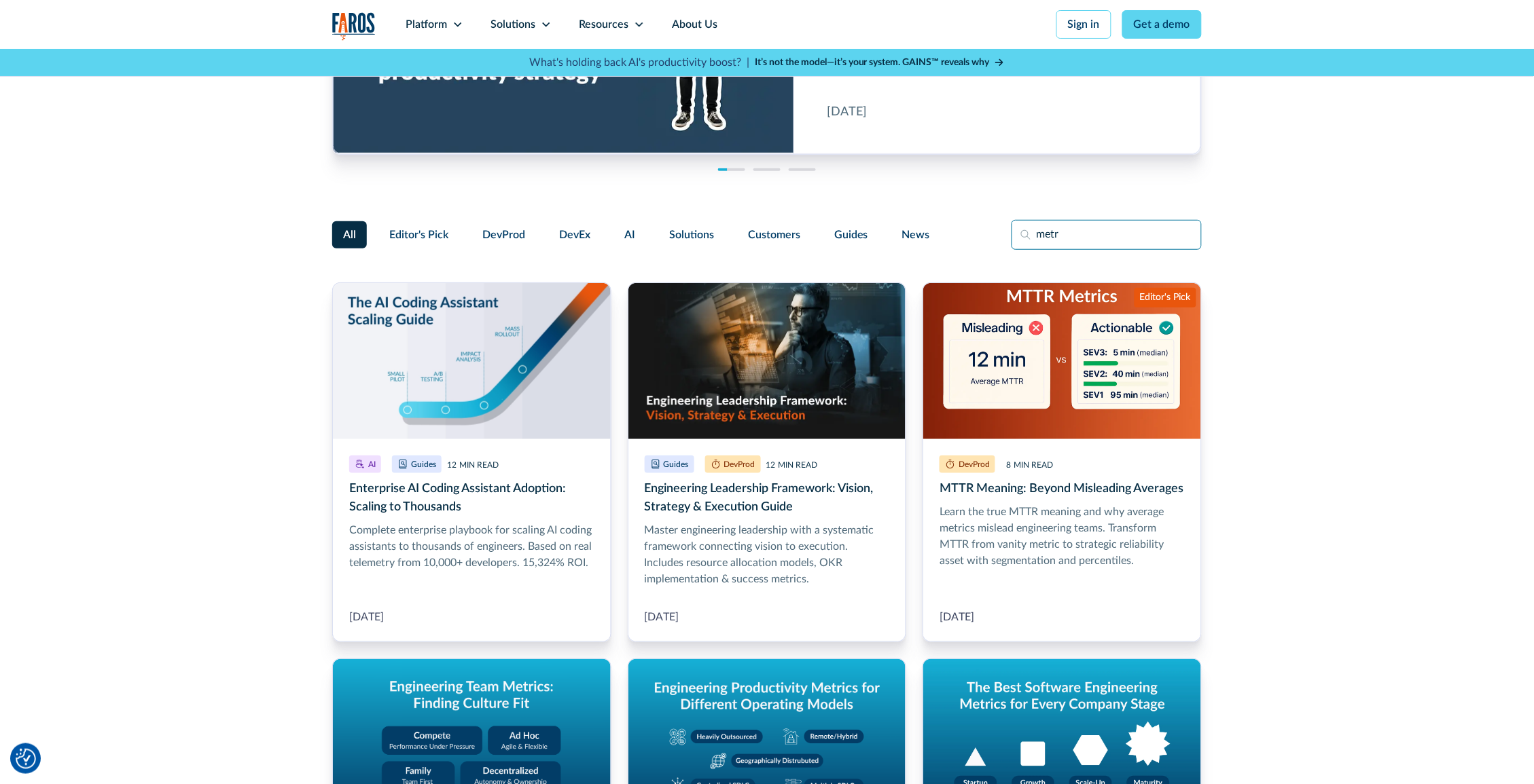
scroll to position [189, 0]
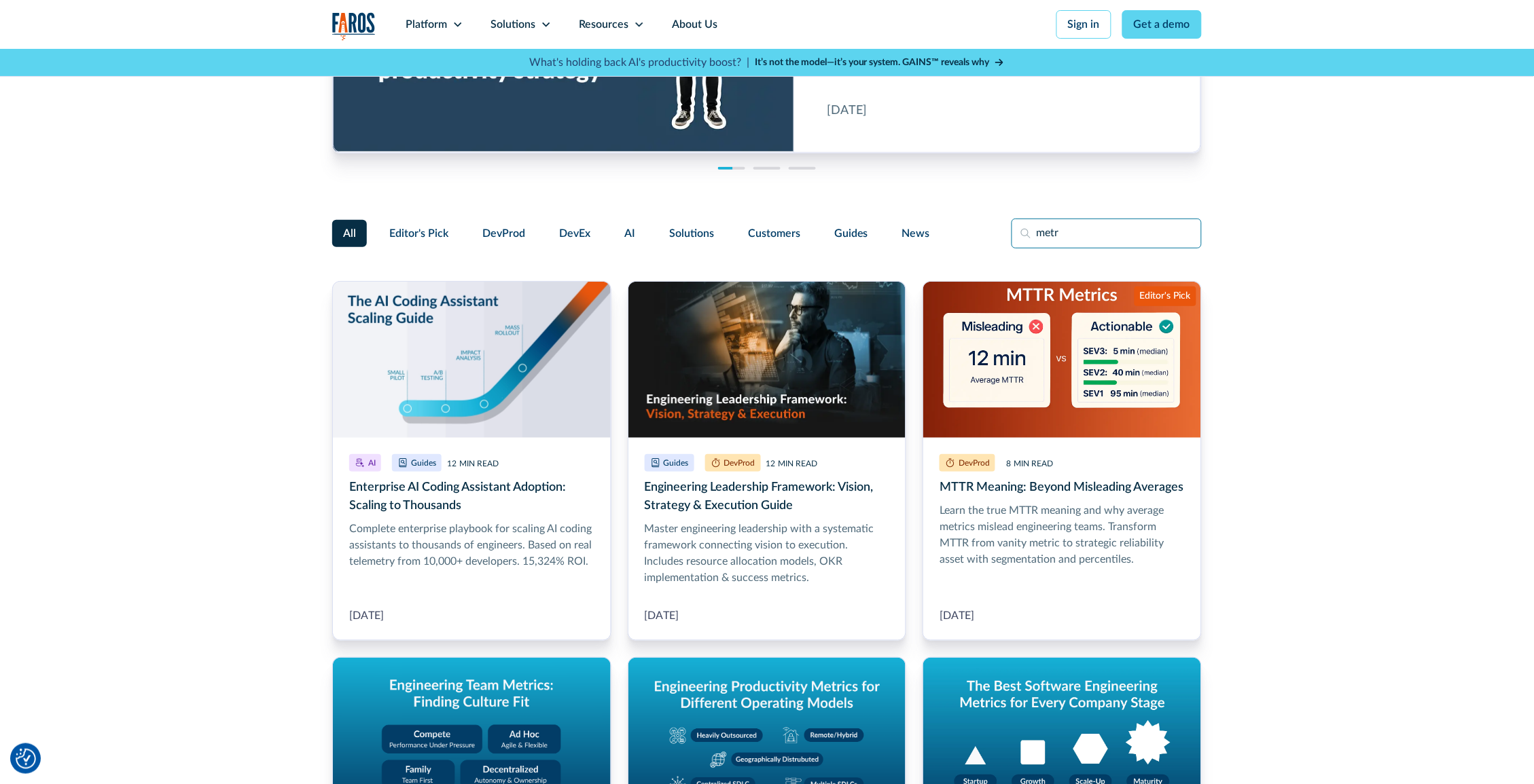
click at [1079, 233] on input "metr" at bounding box center [1106, 233] width 190 height 30
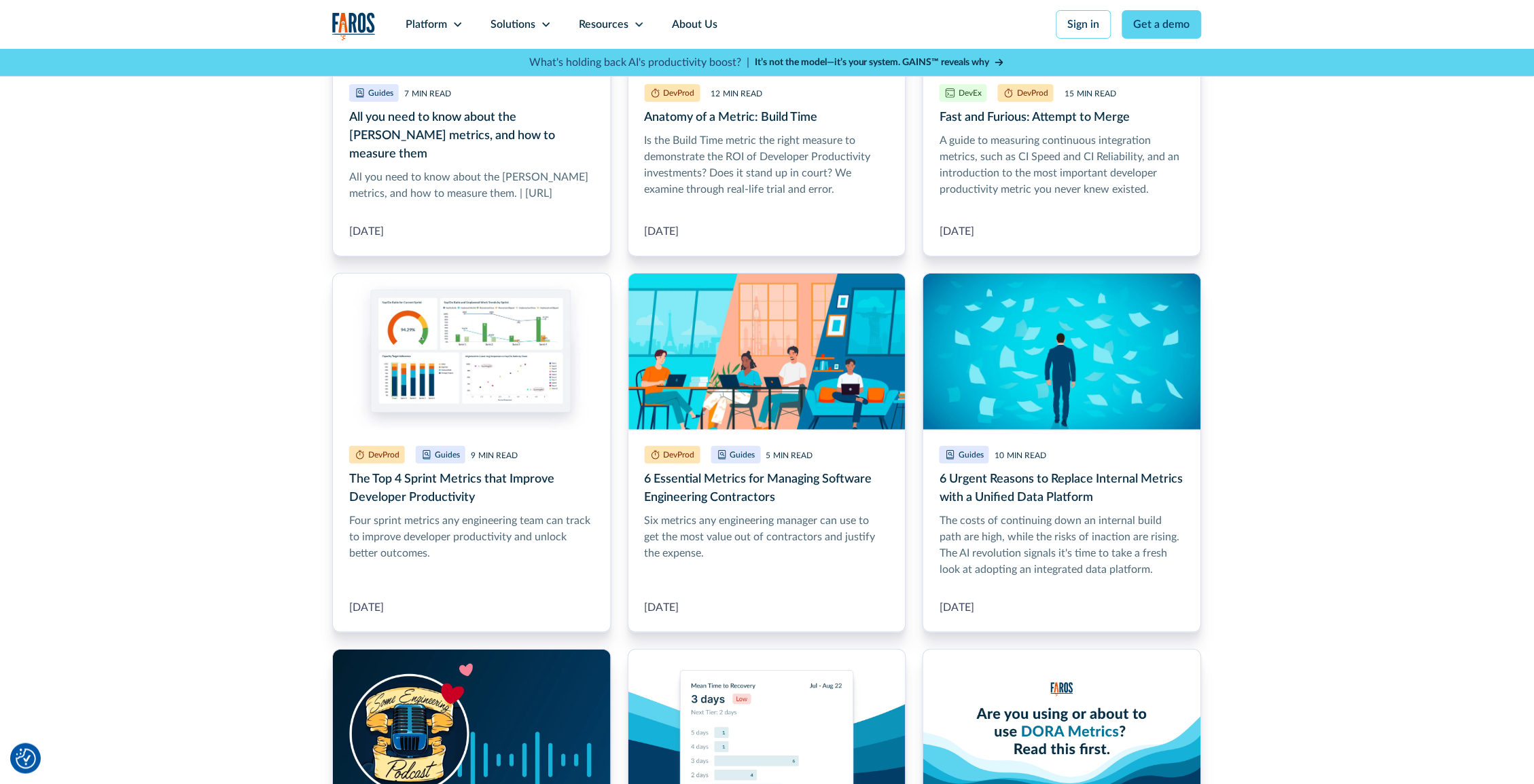
scroll to position [1707, 0]
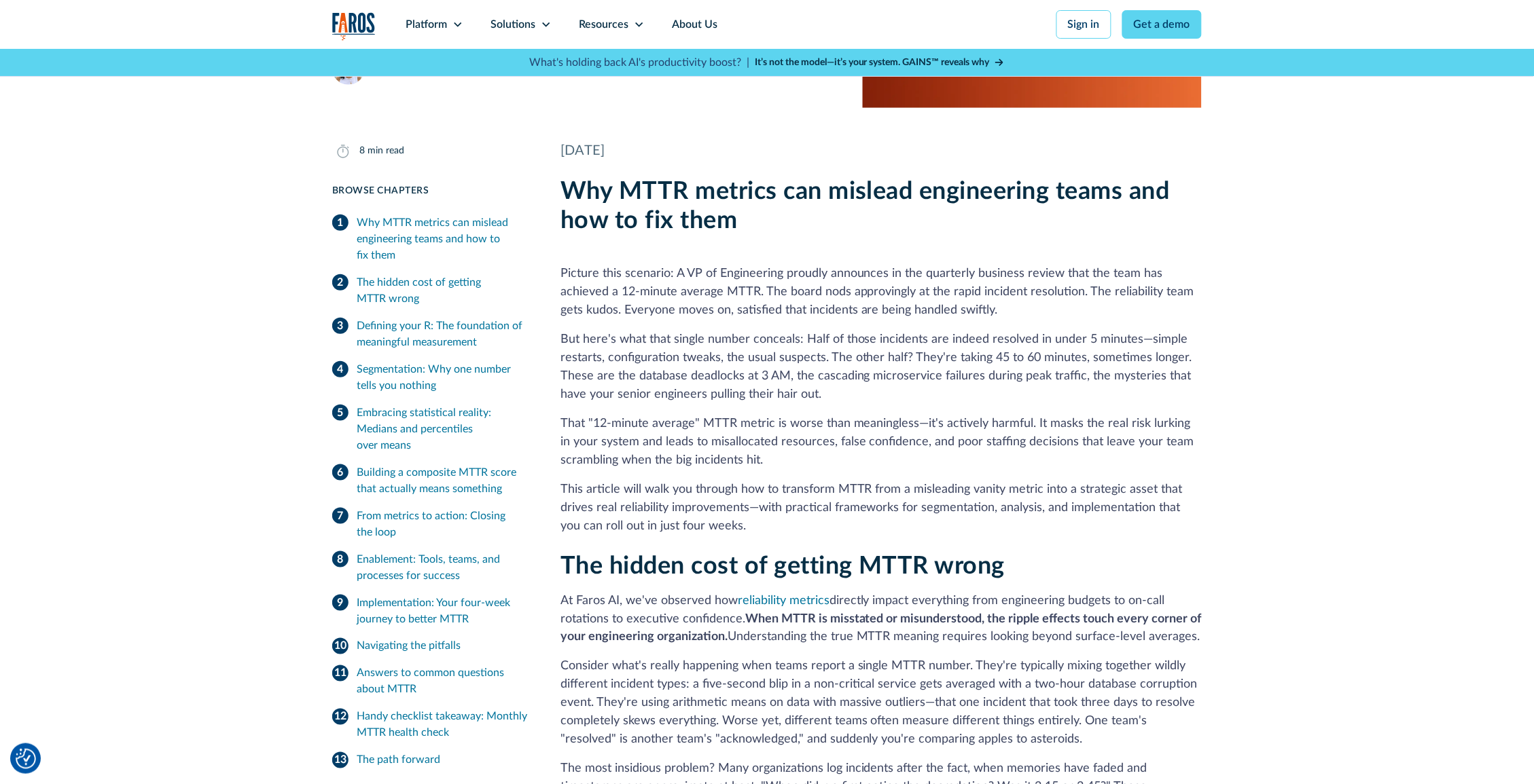
scroll to position [232, 0]
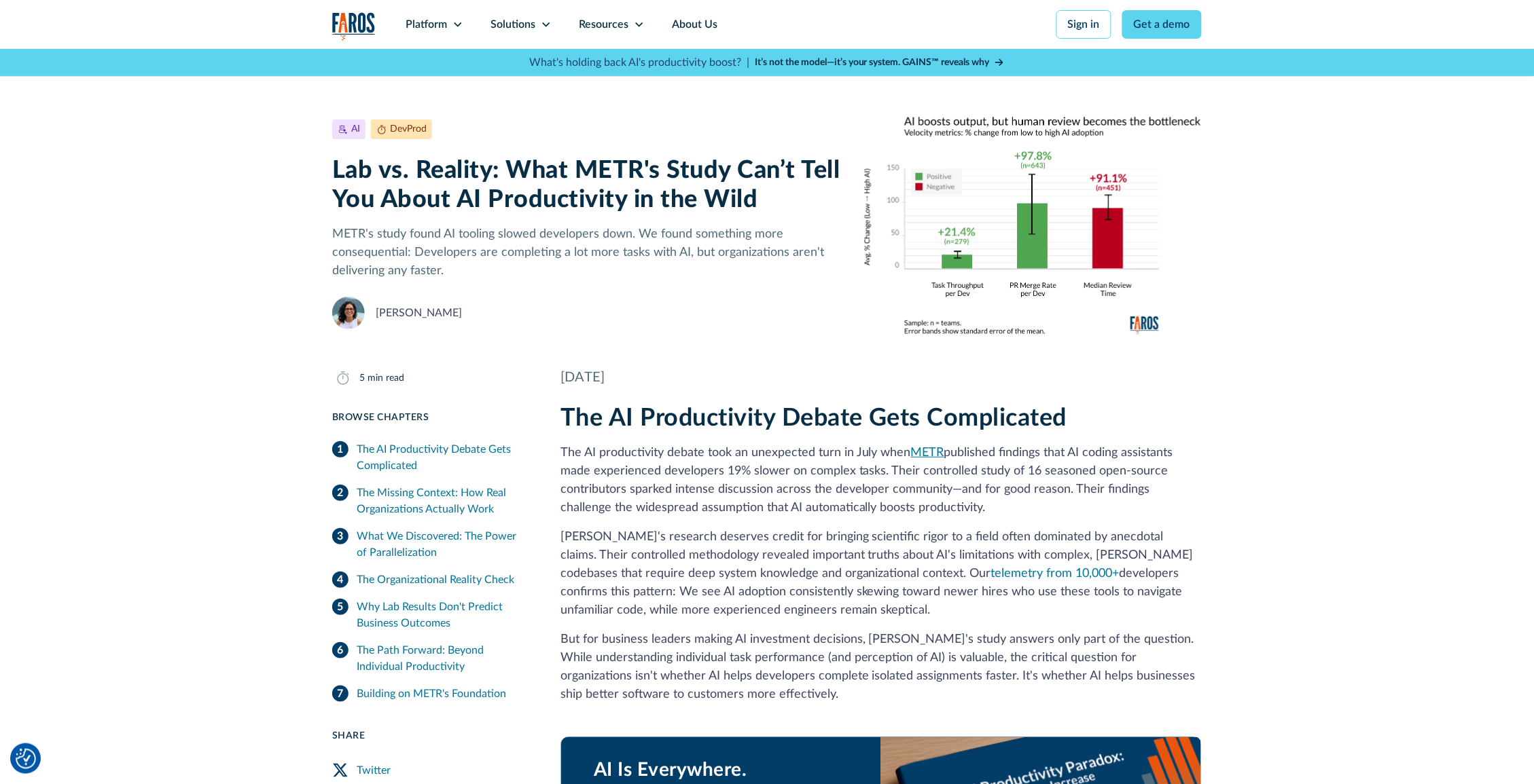
click at [935, 455] on link "METR" at bounding box center [928, 453] width 33 height 13
